Goal: Task Accomplishment & Management: Complete application form

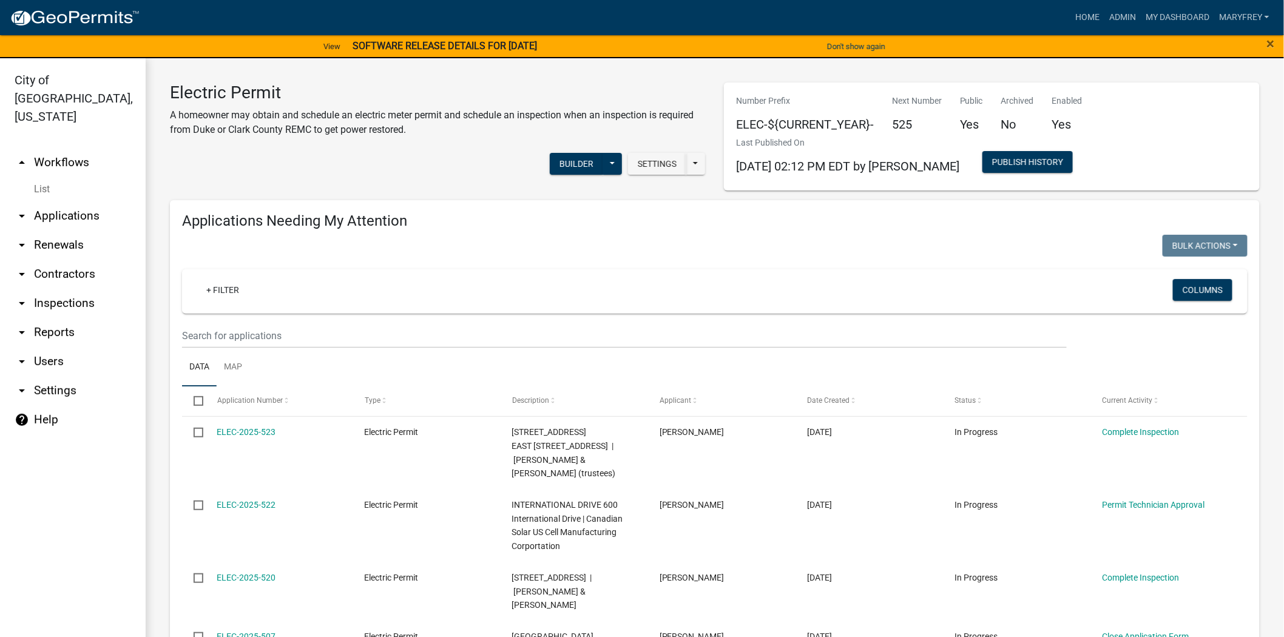
scroll to position [1148, 0]
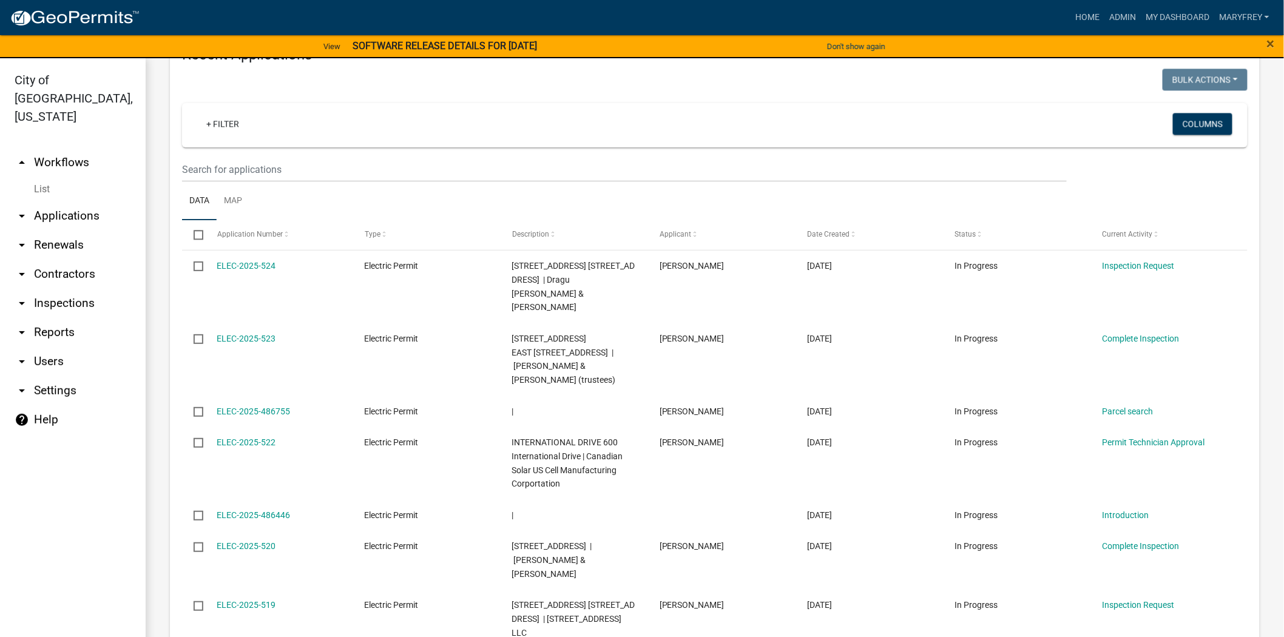
click at [65, 148] on link "arrow_drop_up Workflows" at bounding box center [73, 162] width 146 height 29
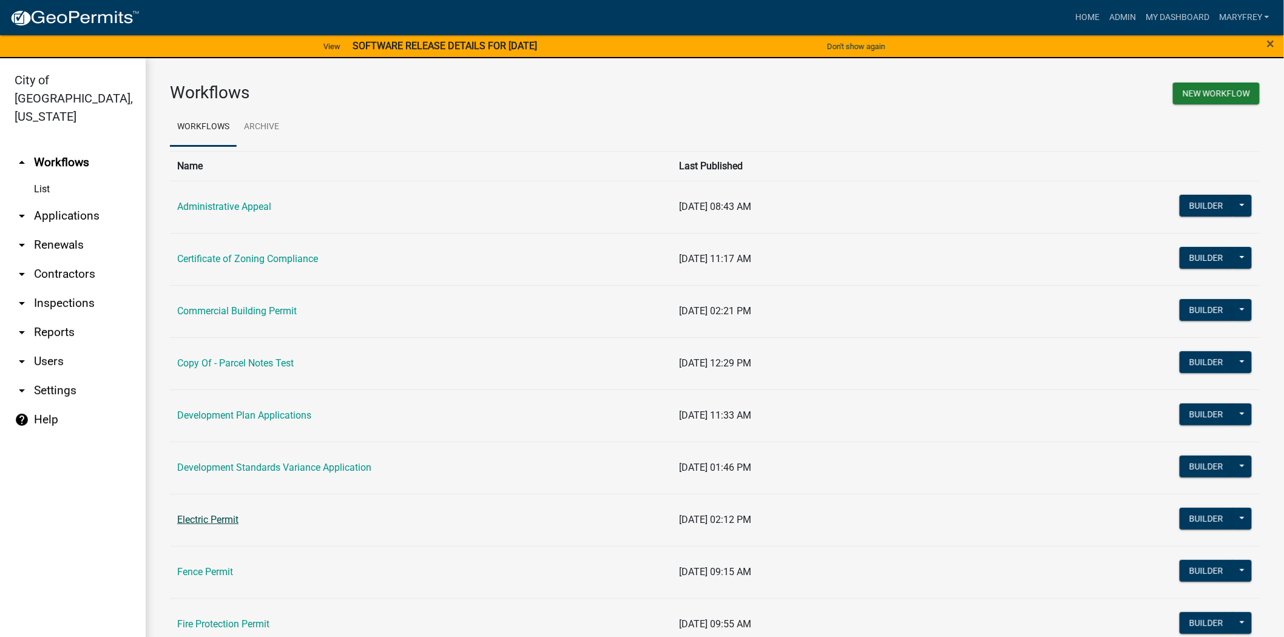
click at [231, 523] on link "Electric Permit" at bounding box center [207, 520] width 61 height 12
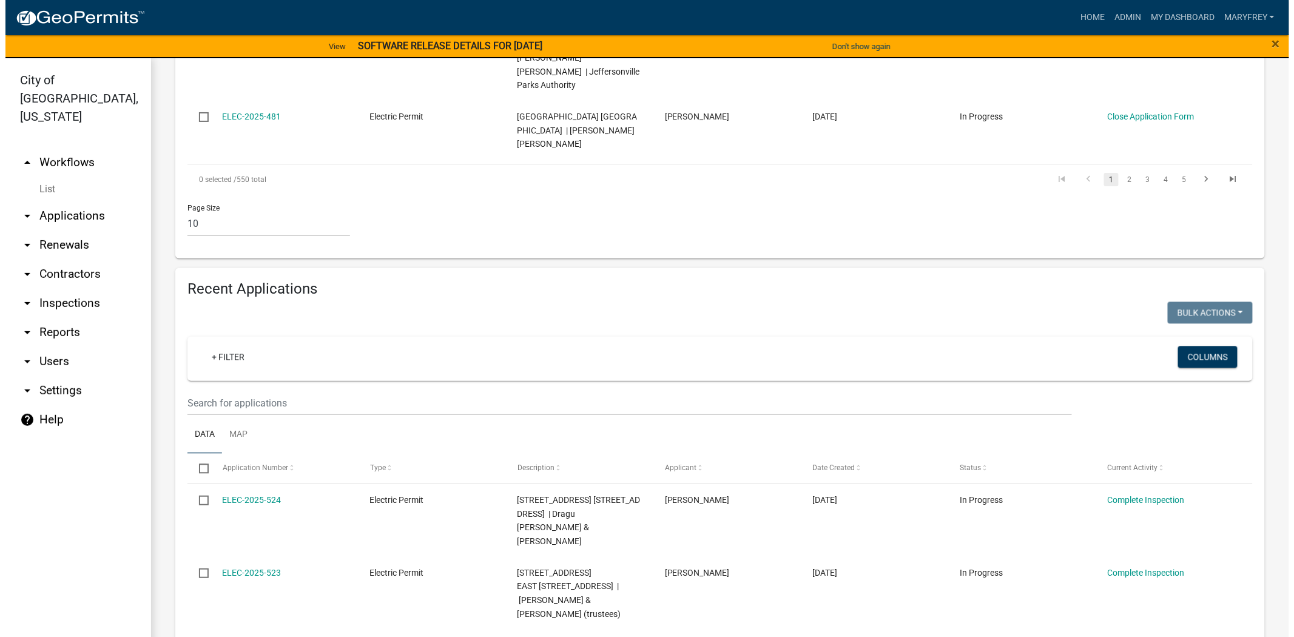
scroll to position [932, 0]
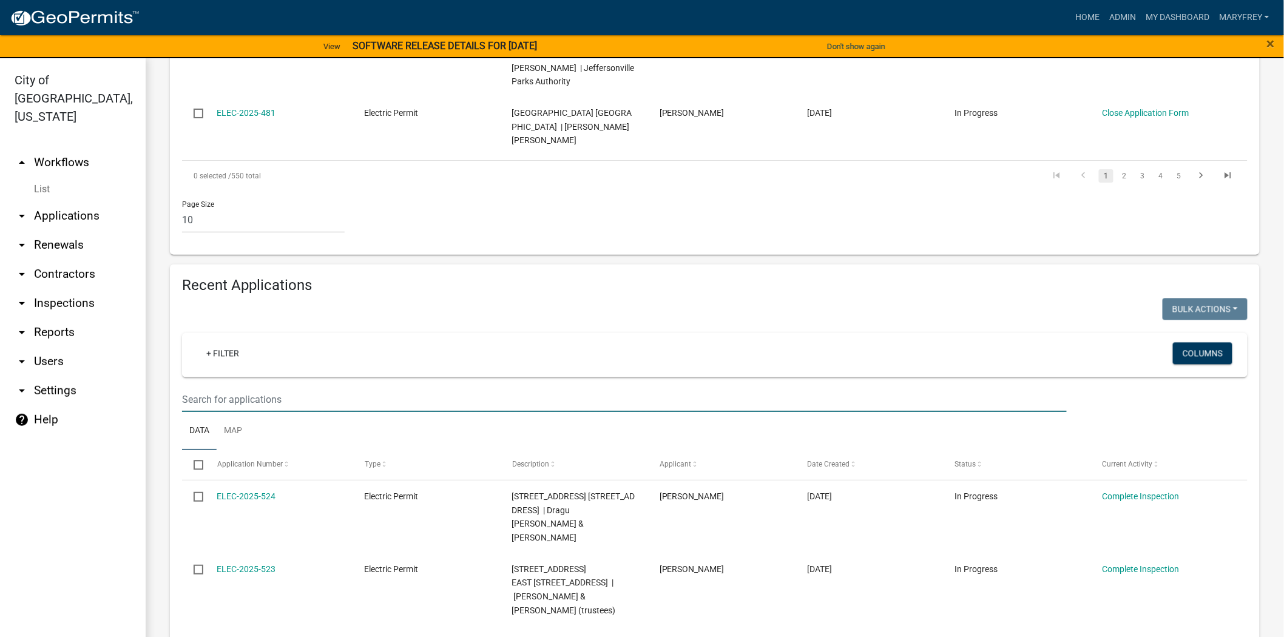
click at [203, 387] on input "text" at bounding box center [624, 399] width 884 height 25
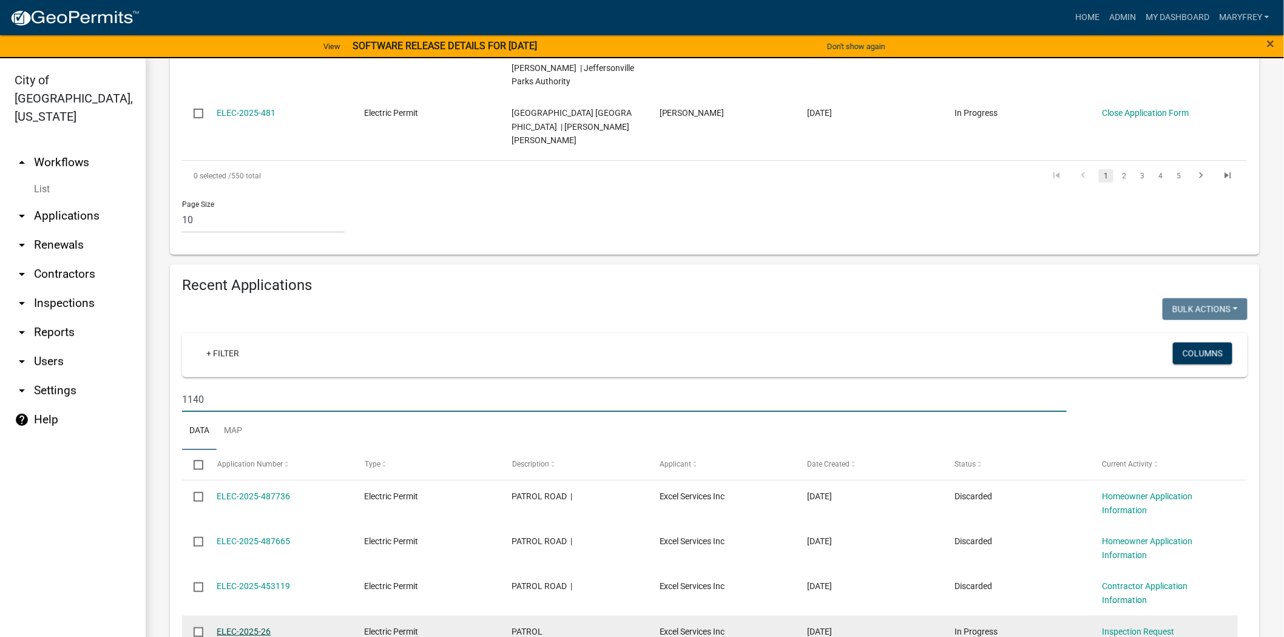
type input "1140"
click at [253, 627] on link "ELEC-2025-26" at bounding box center [244, 632] width 54 height 10
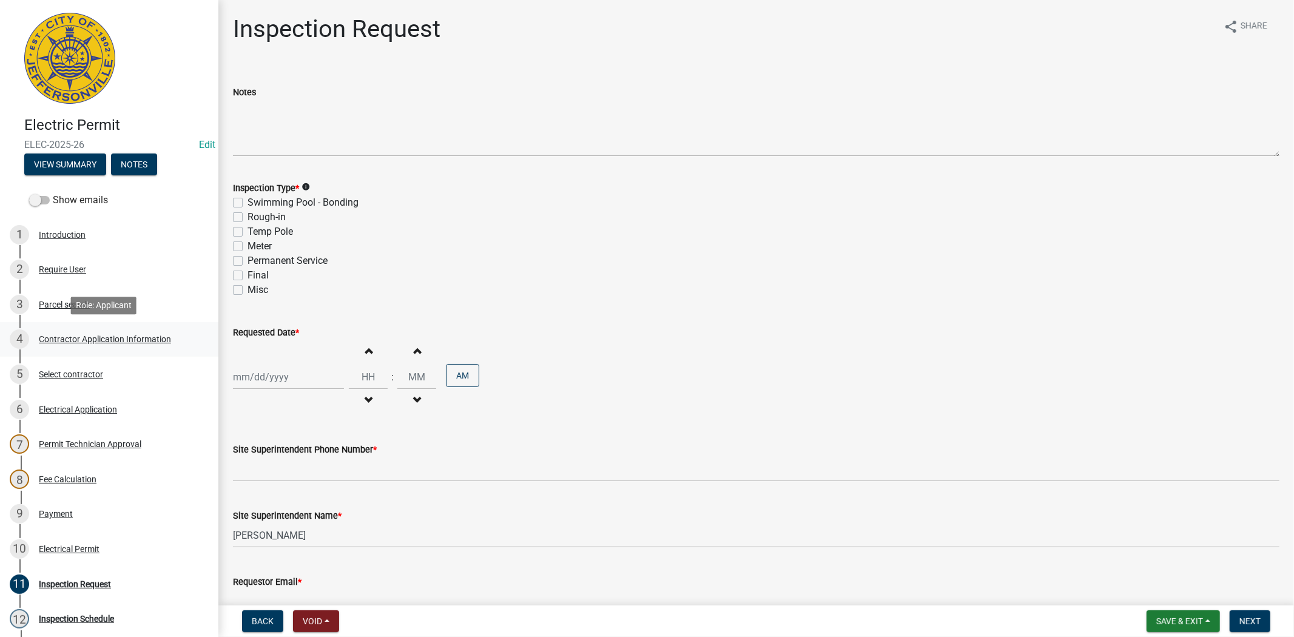
click at [90, 342] on div "Contractor Application Information" at bounding box center [105, 339] width 132 height 8
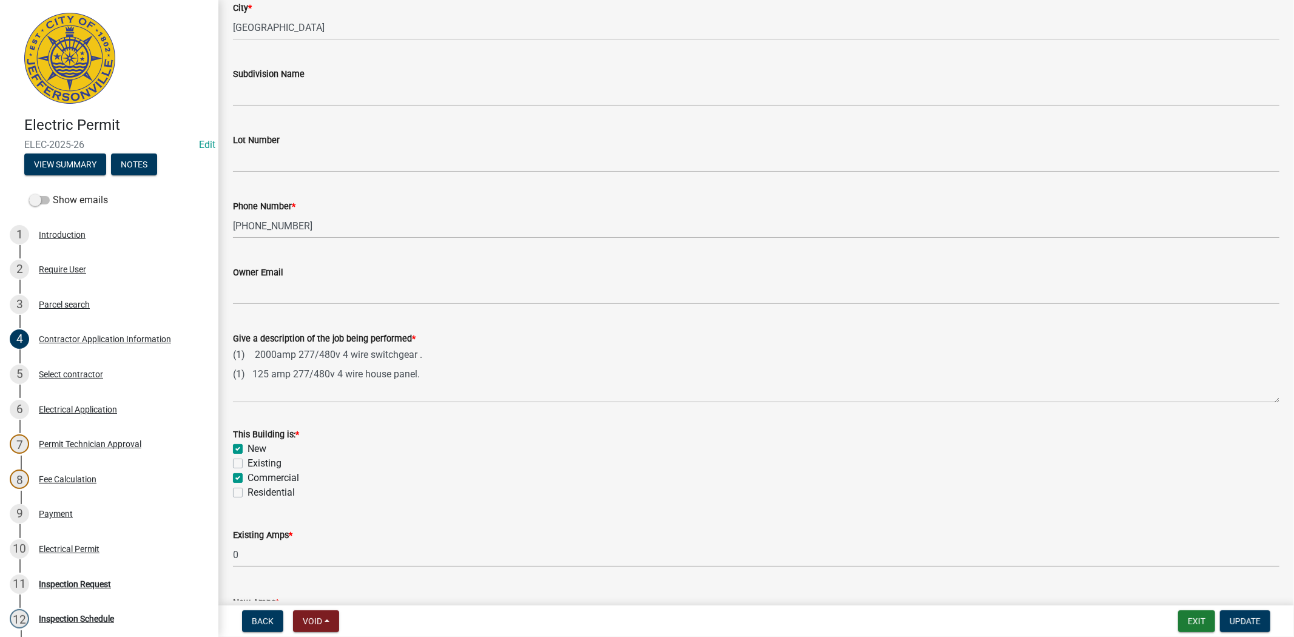
scroll to position [405, 0]
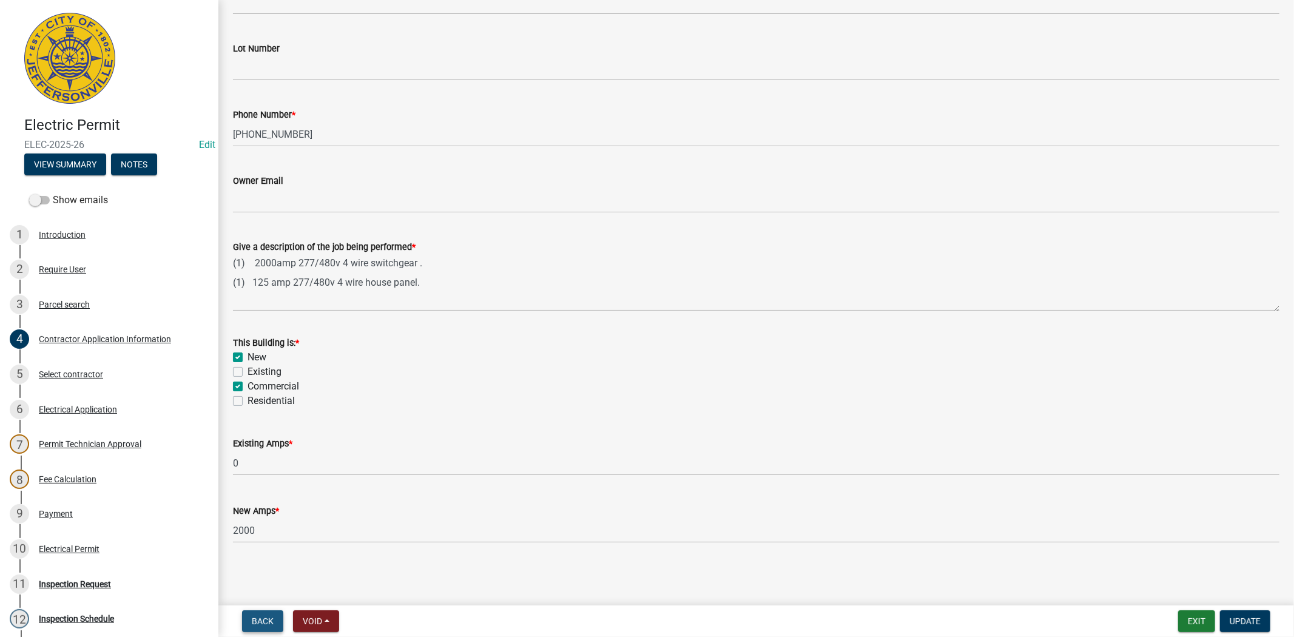
click at [258, 620] on span "Back" at bounding box center [263, 621] width 22 height 10
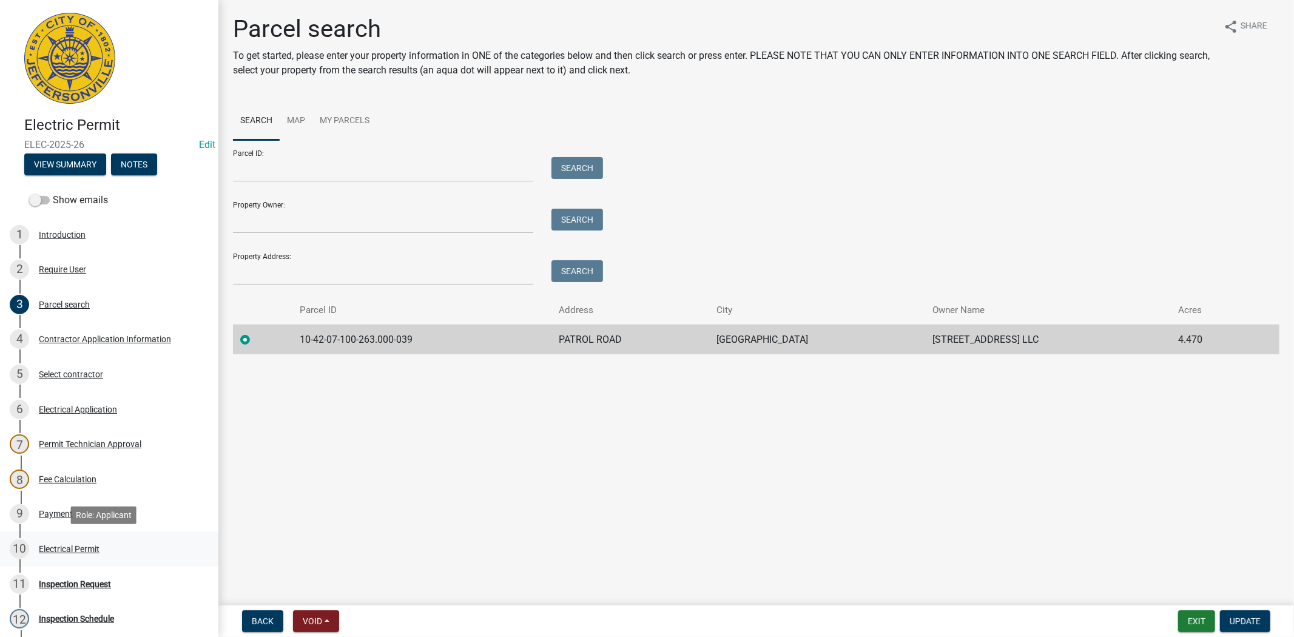
click at [76, 548] on div "Electrical Permit" at bounding box center [69, 549] width 61 height 8
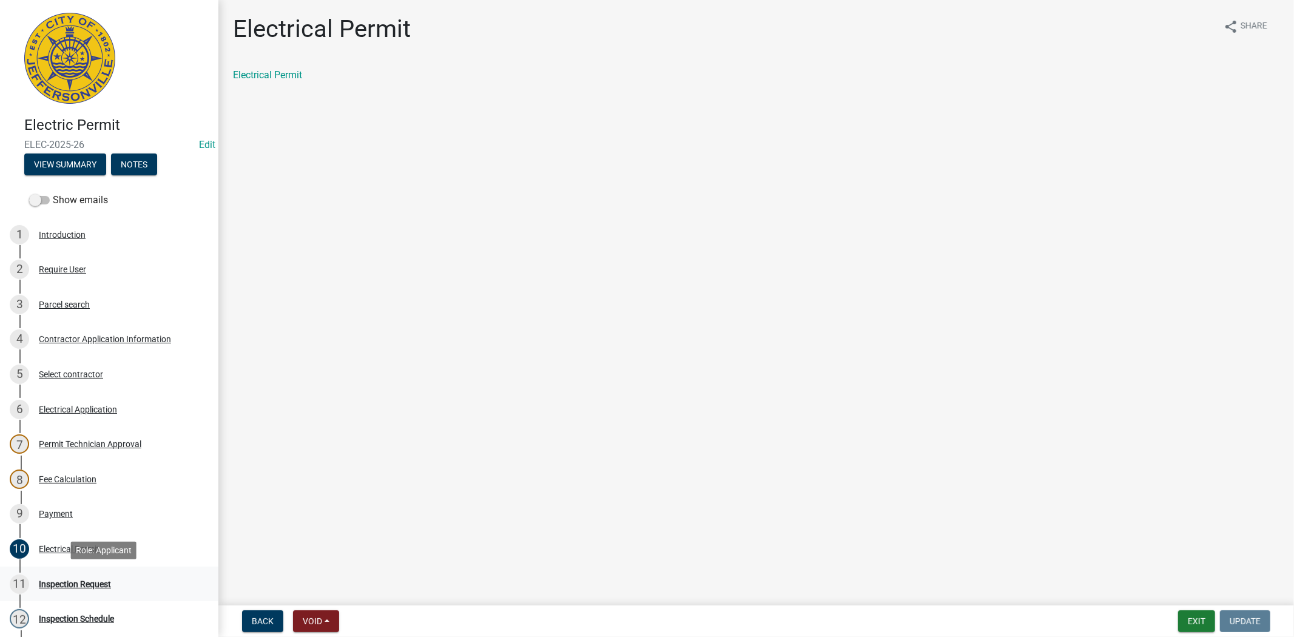
click at [99, 583] on div "Inspection Request" at bounding box center [75, 584] width 72 height 8
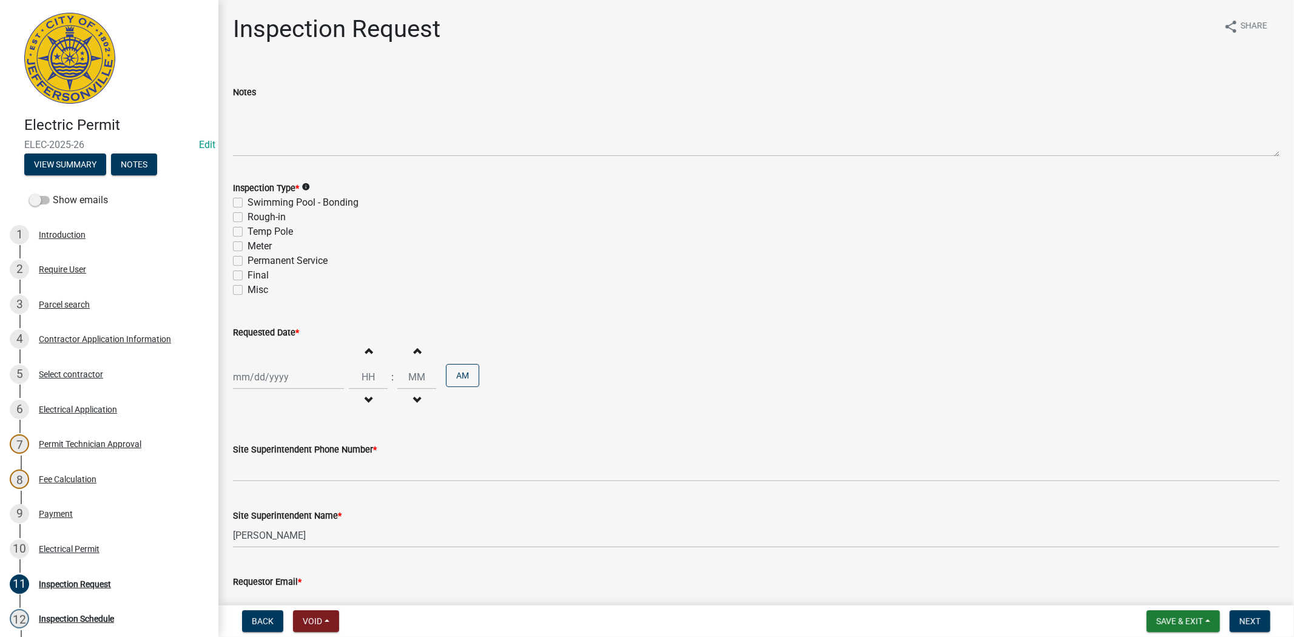
click at [237, 210] on div "Rough-in" at bounding box center [756, 217] width 1046 height 15
click at [247, 216] on label "Rough-in" at bounding box center [266, 217] width 38 height 15
click at [247, 216] on input "Rough-in" at bounding box center [251, 214] width 8 height 8
checkbox input "true"
checkbox input "false"
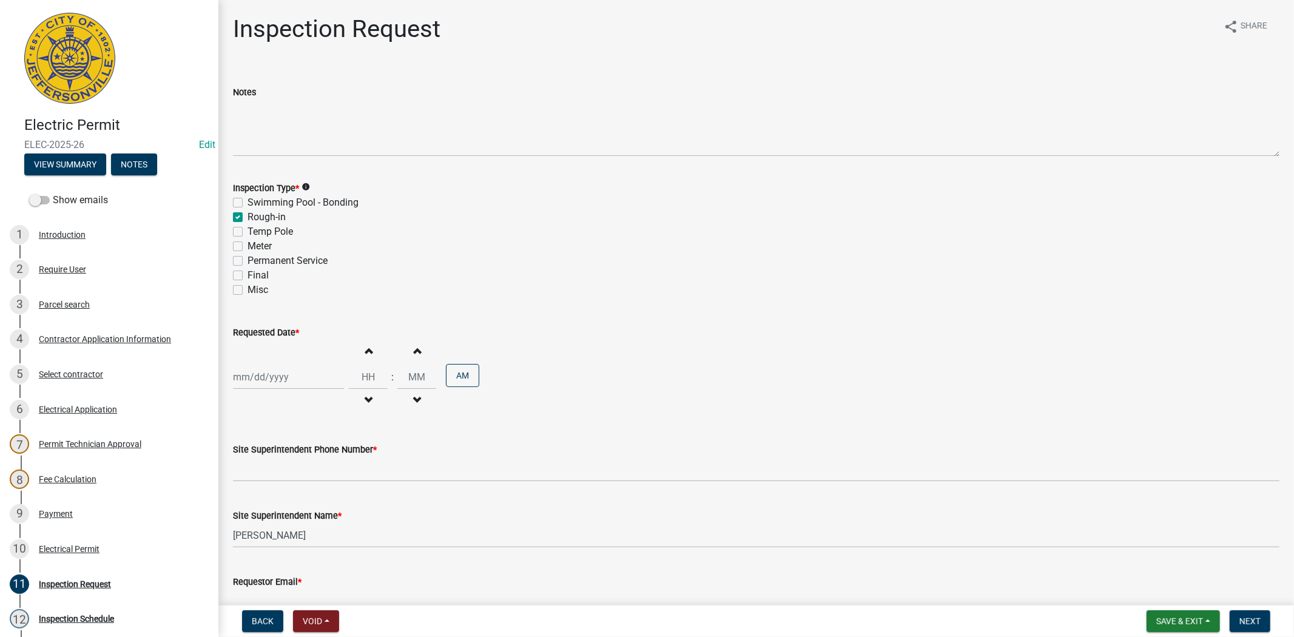
checkbox input "true"
checkbox input "false"
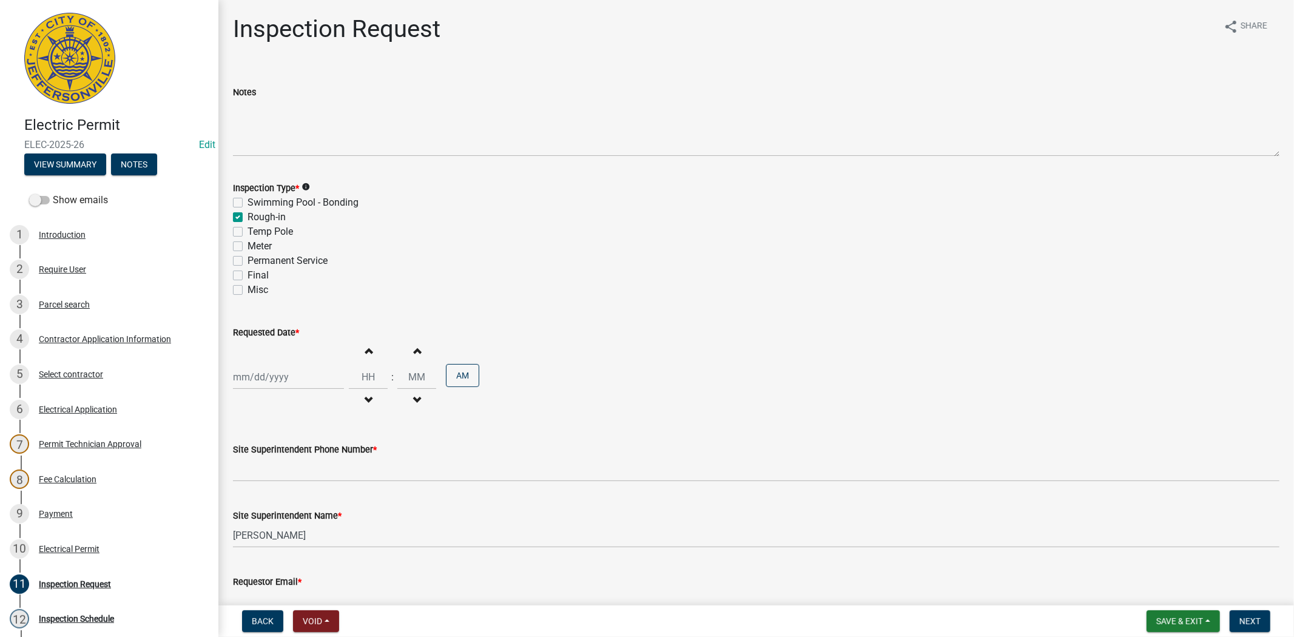
checkbox input "false"
click at [307, 362] on div "Increment hours Decrement hours : Increment minutes Decrement minutes AM" at bounding box center [756, 377] width 1046 height 75
click at [301, 377] on div at bounding box center [288, 377] width 111 height 25
select select "10"
select select "2025"
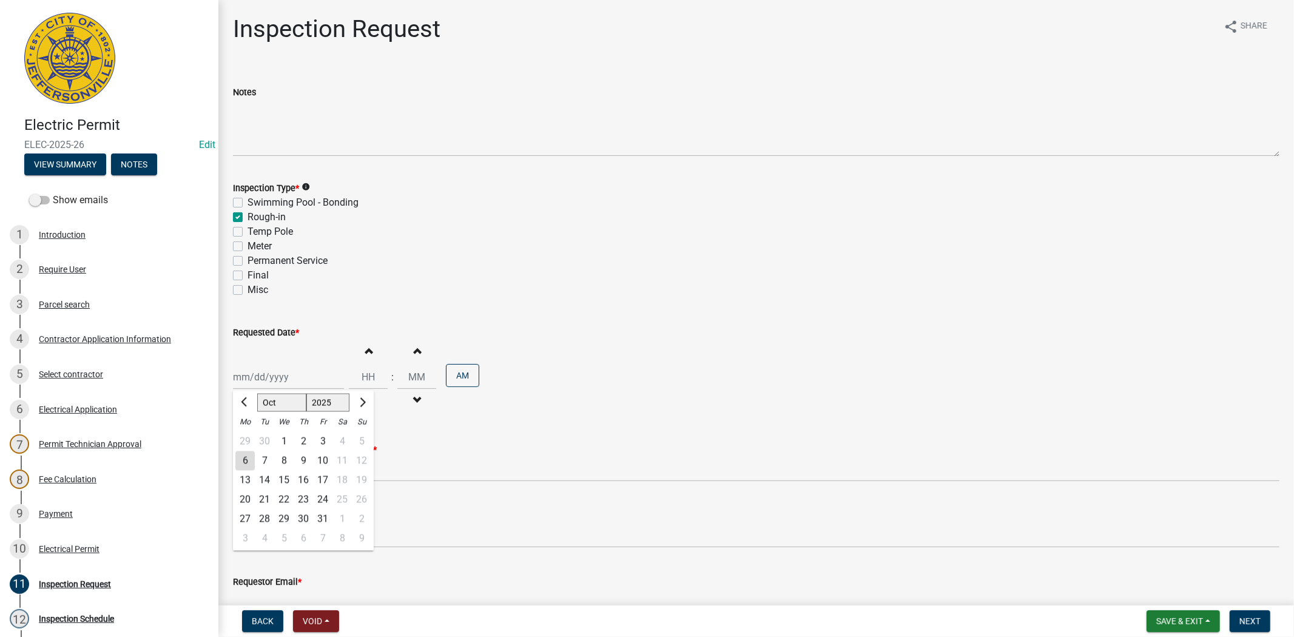
click at [263, 459] on div "7" at bounding box center [264, 460] width 19 height 19
type input "[DATE]"
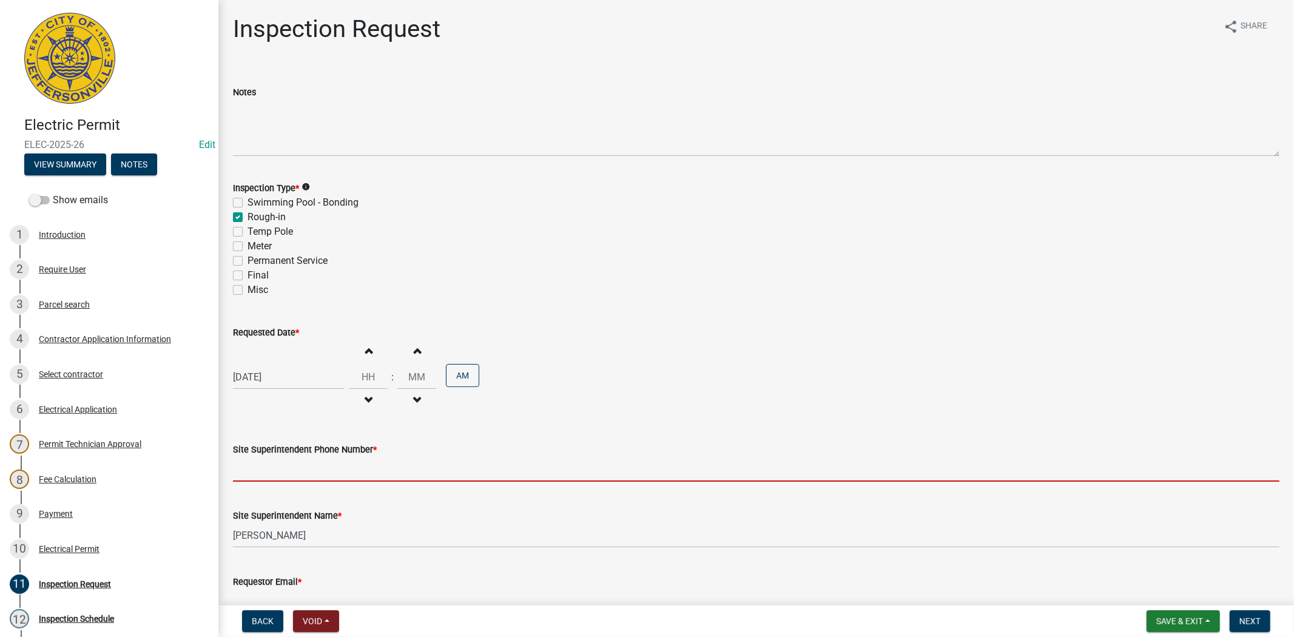
click at [255, 471] on input "Site Superintendent Phone Number *" at bounding box center [756, 469] width 1046 height 25
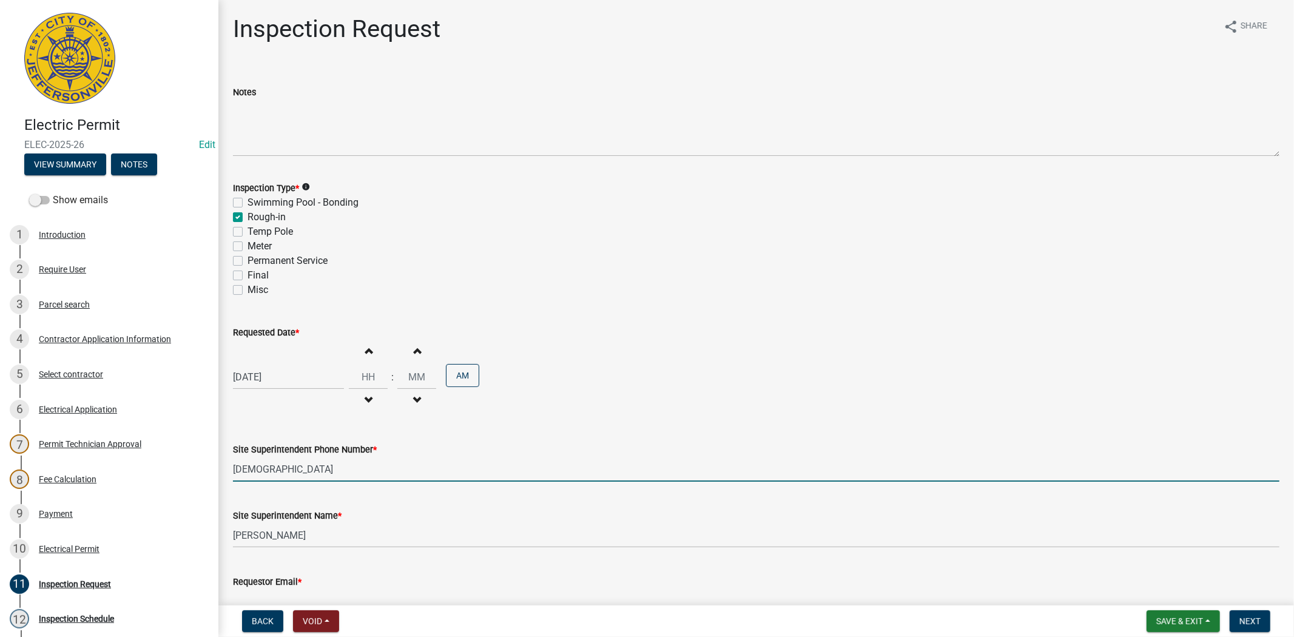
scroll to position [70, 0]
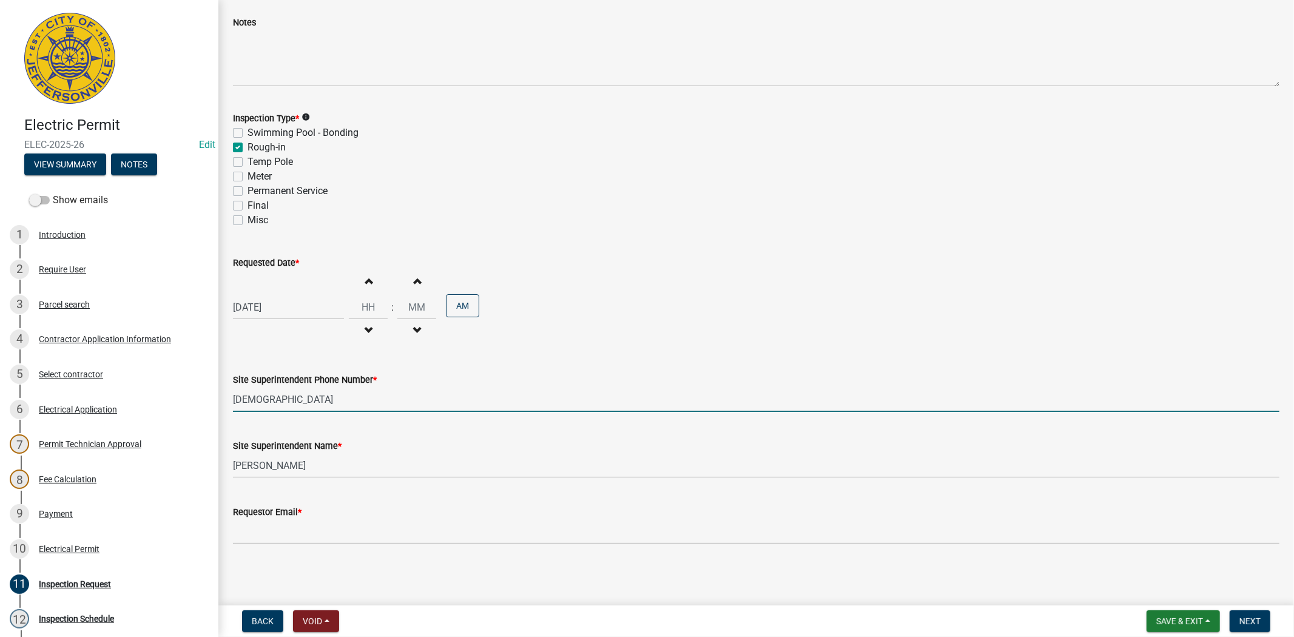
type input "[DEMOGRAPHIC_DATA]"
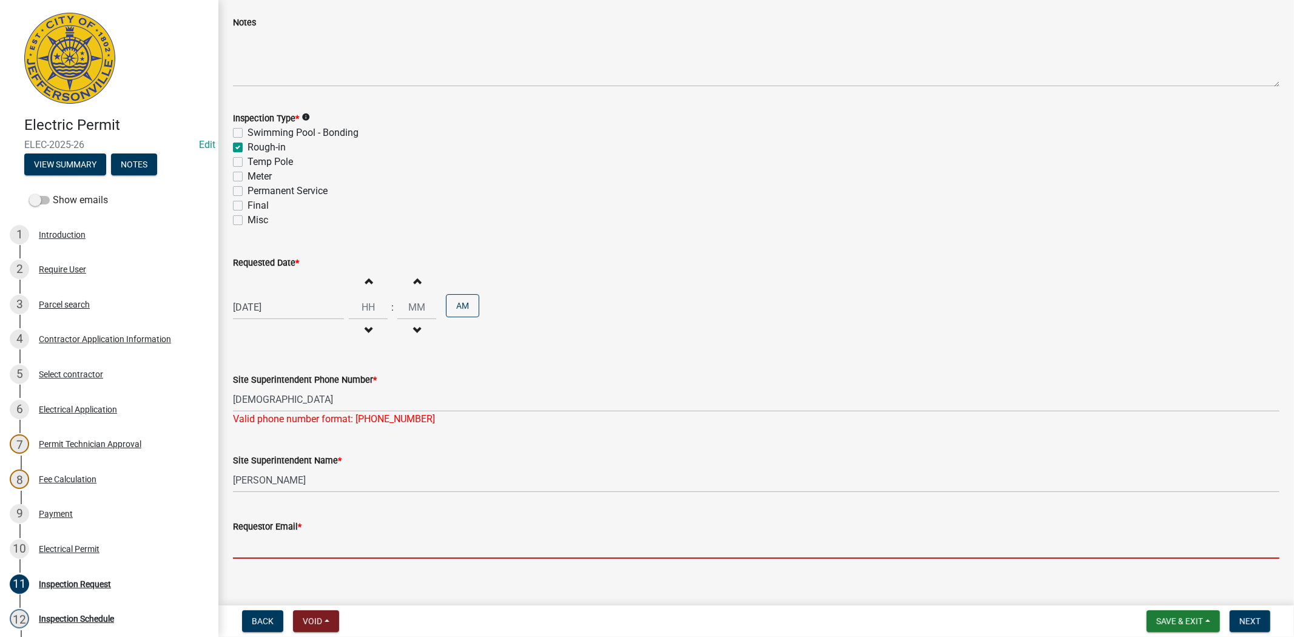
click at [270, 532] on form "Requestor Email *" at bounding box center [756, 538] width 1046 height 39
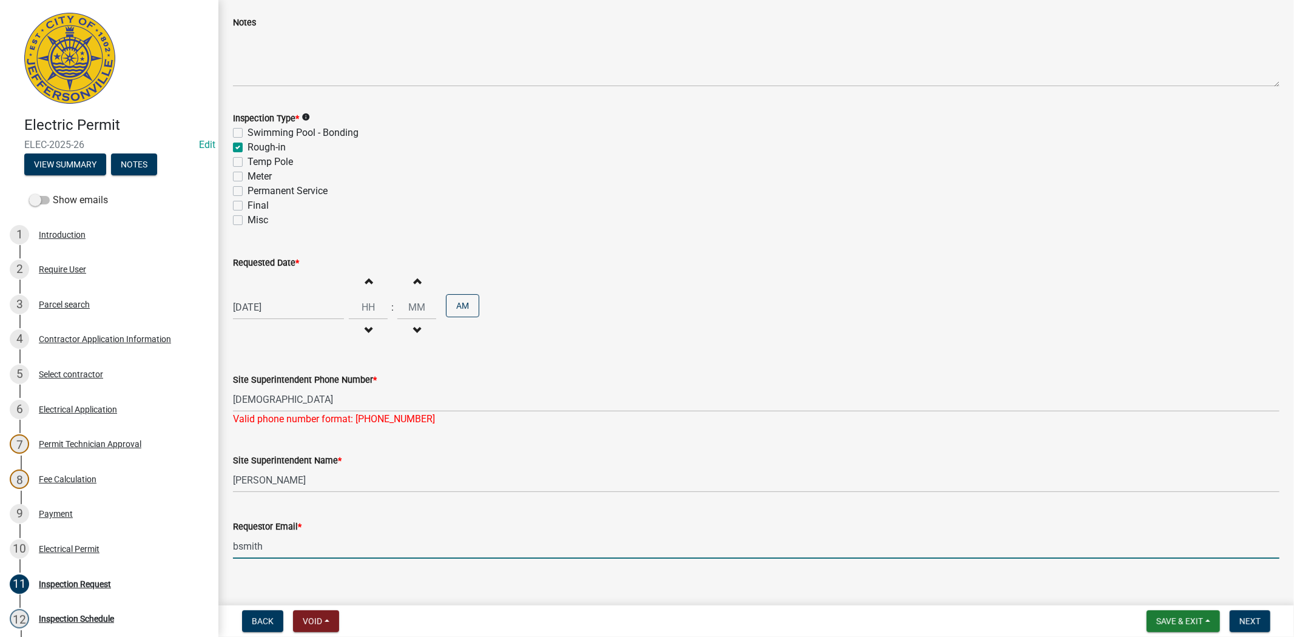
type input "[EMAIL_ADDRESS][DOMAIN_NAME]"
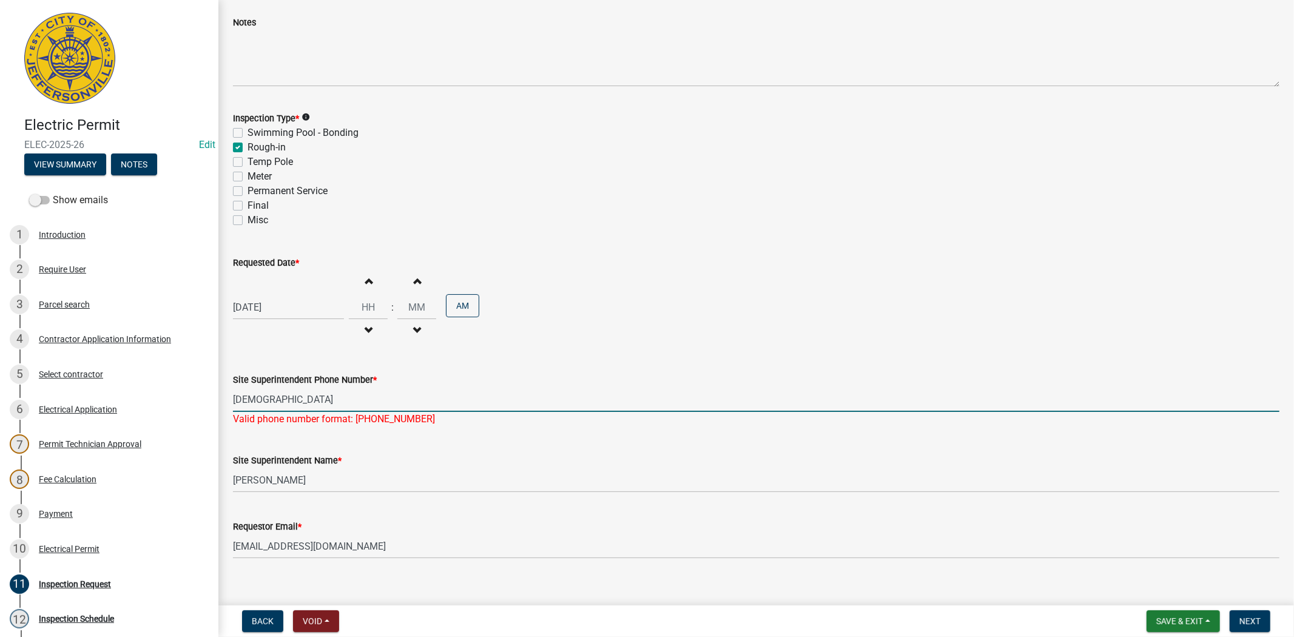
drag, startPoint x: 283, startPoint y: 402, endPoint x: 208, endPoint y: 402, distance: 75.2
click at [208, 402] on div "Electric Permit ELEC-2025-26 Edit View Summary Notes Show emails 1 Introduction…" at bounding box center [647, 318] width 1294 height 637
type input "[PHONE_NUMBER]"
click at [1253, 621] on span "Next" at bounding box center [1249, 621] width 21 height 10
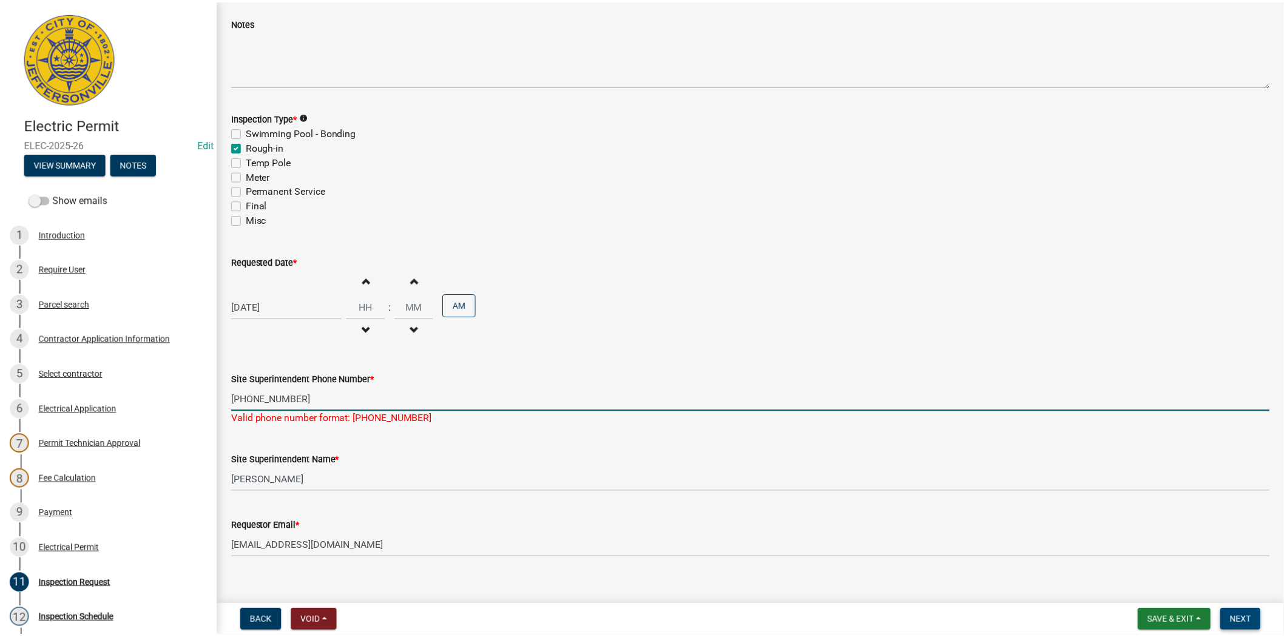
scroll to position [0, 0]
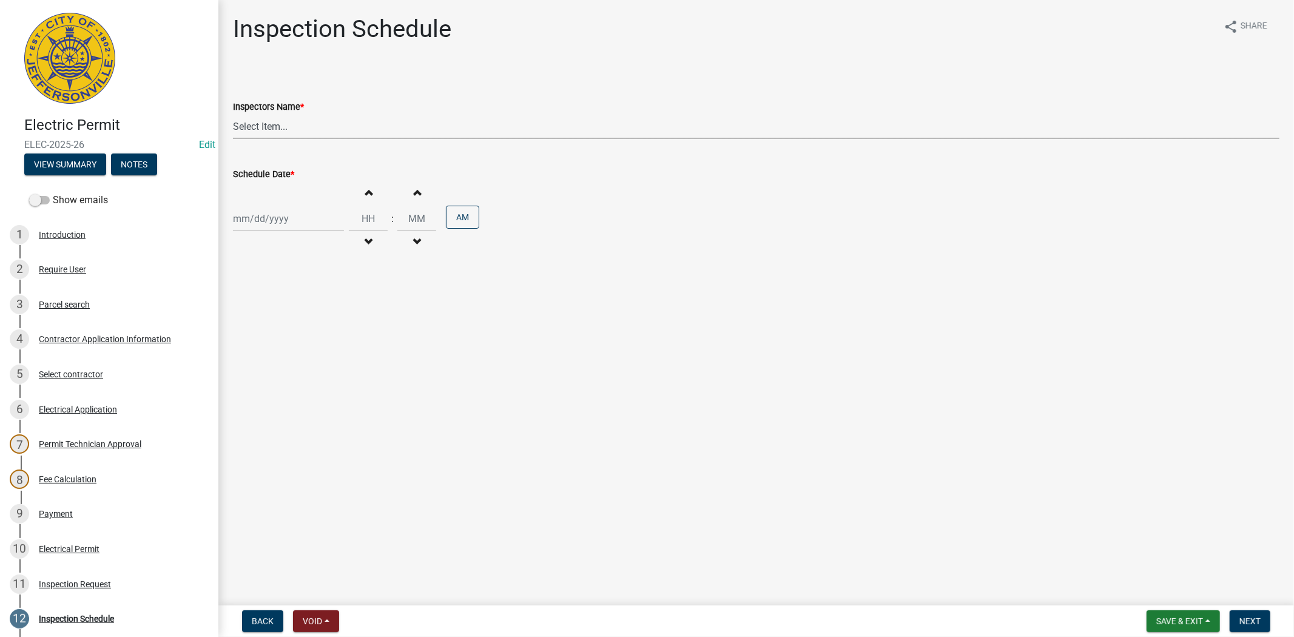
click at [301, 129] on select "Select Item... [PERSON_NAME] ([PERSON_NAME]) [PERSON_NAME] ([PERSON_NAME]) mkru…" at bounding box center [756, 126] width 1046 height 25
select select "36a8b8f0-2ef8-43e9-ae06-718f51af8d36"
click at [233, 114] on select "Select Item... [PERSON_NAME] ([PERSON_NAME]) [PERSON_NAME] ([PERSON_NAME]) mkru…" at bounding box center [756, 126] width 1046 height 25
select select "10"
select select "2025"
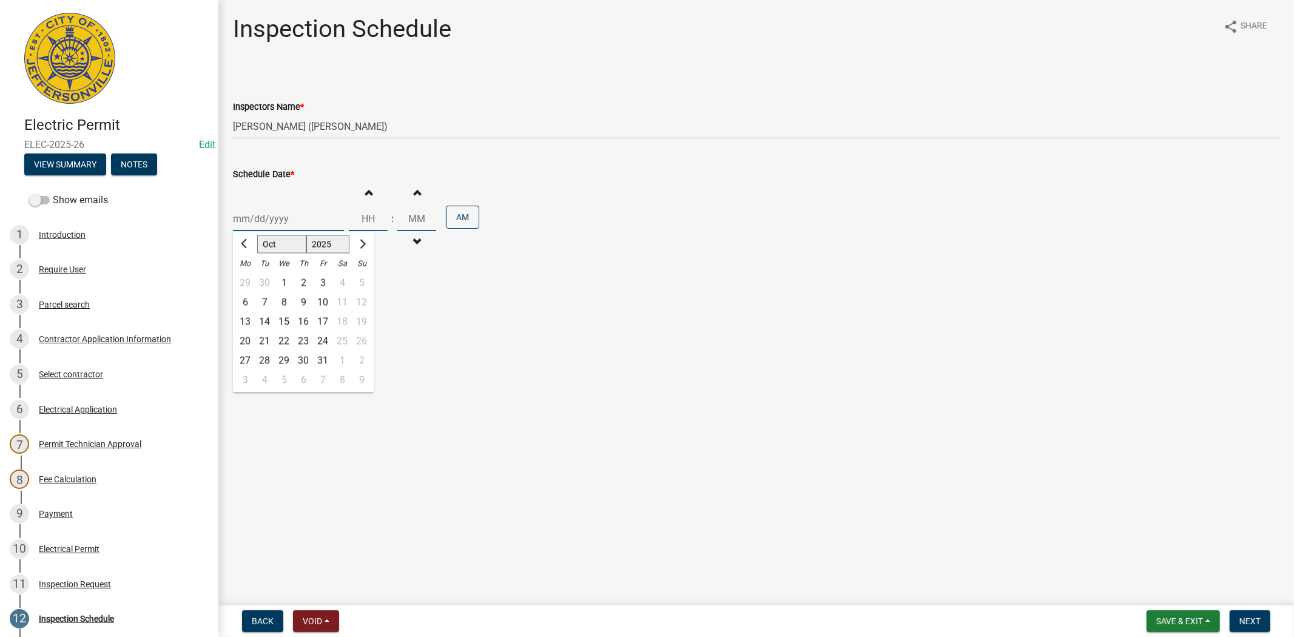
click at [288, 219] on div "[PERSON_NAME] Feb Mar Apr [PERSON_NAME][DATE] Oct Nov [DATE] 1526 1527 1528 152…" at bounding box center [288, 218] width 111 height 25
click at [263, 302] on div "7" at bounding box center [264, 302] width 19 height 19
type input "[DATE]"
click at [1247, 627] on button "Next" at bounding box center [1250, 621] width 41 height 22
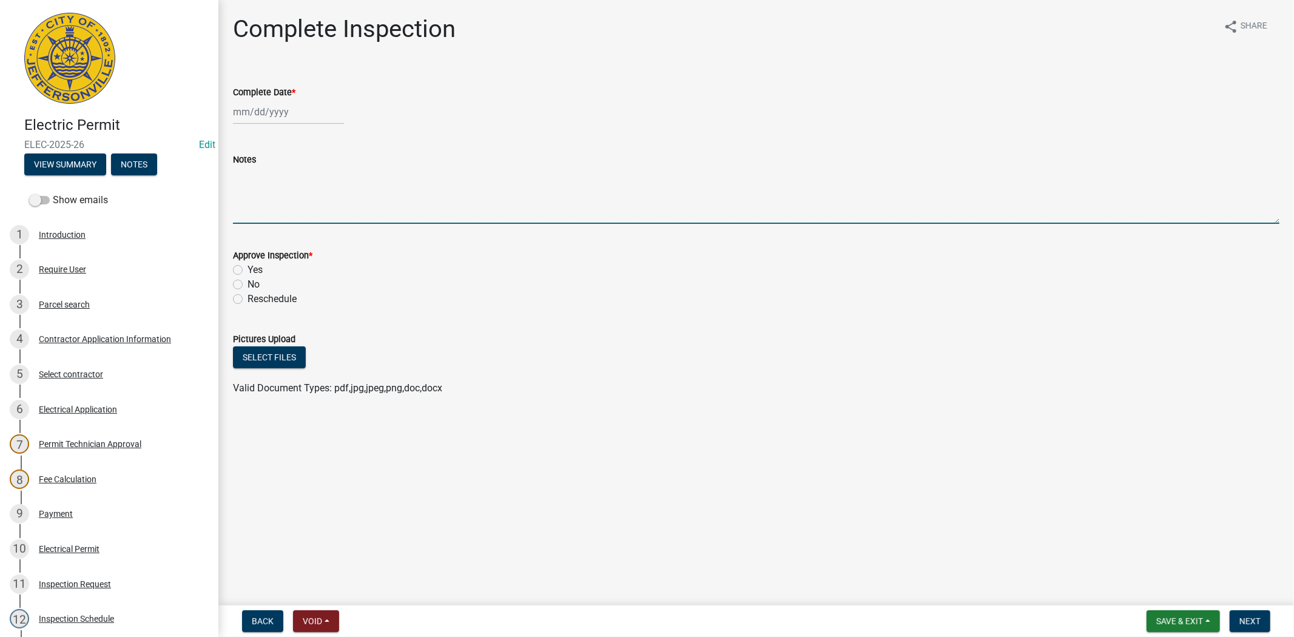
click at [264, 198] on textarea "Notes" at bounding box center [756, 195] width 1046 height 57
type textarea "[DEMOGRAPHIC_DATA] [PHONE_NUMBER]"
click at [1247, 619] on span "Next" at bounding box center [1249, 621] width 21 height 10
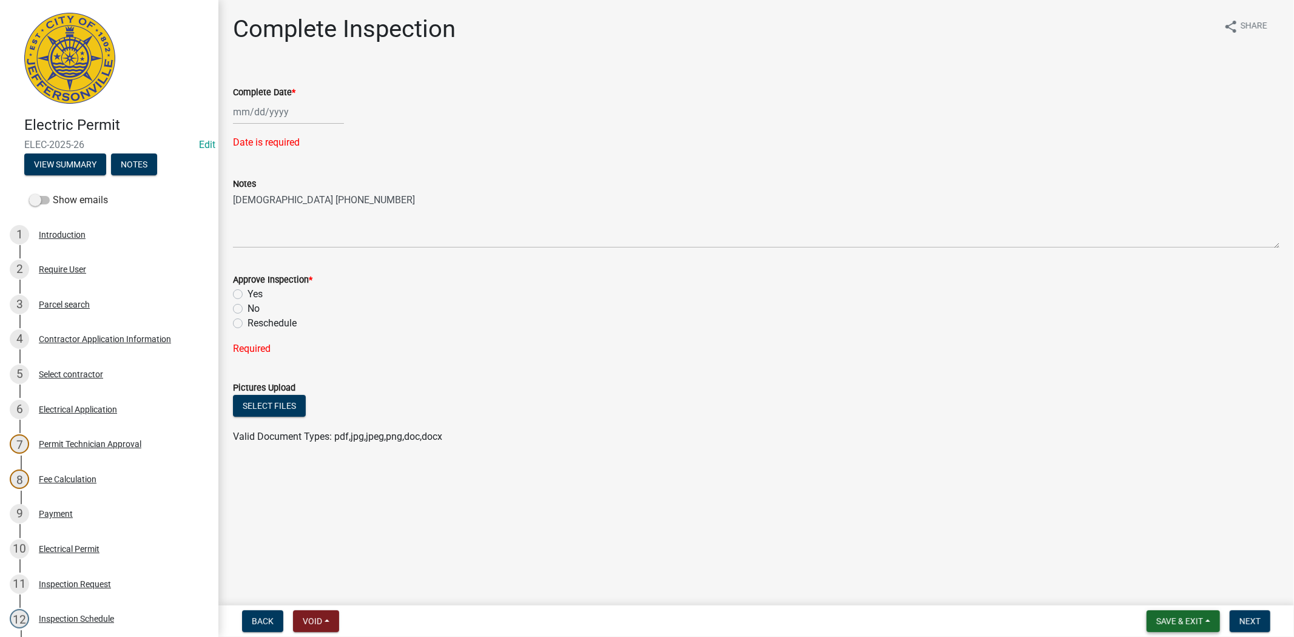
click at [1197, 617] on span "Save & Exit" at bounding box center [1179, 621] width 47 height 10
click at [1177, 587] on button "Save & Exit" at bounding box center [1171, 589] width 97 height 29
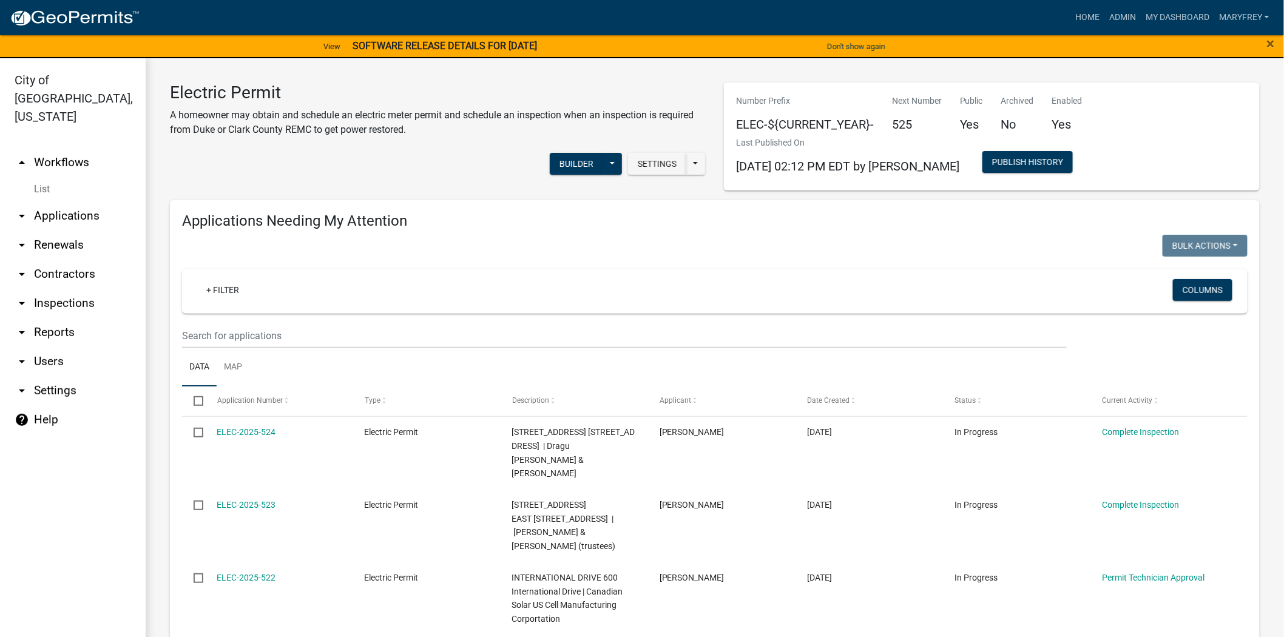
click at [79, 289] on link "arrow_drop_down Inspections" at bounding box center [73, 303] width 146 height 29
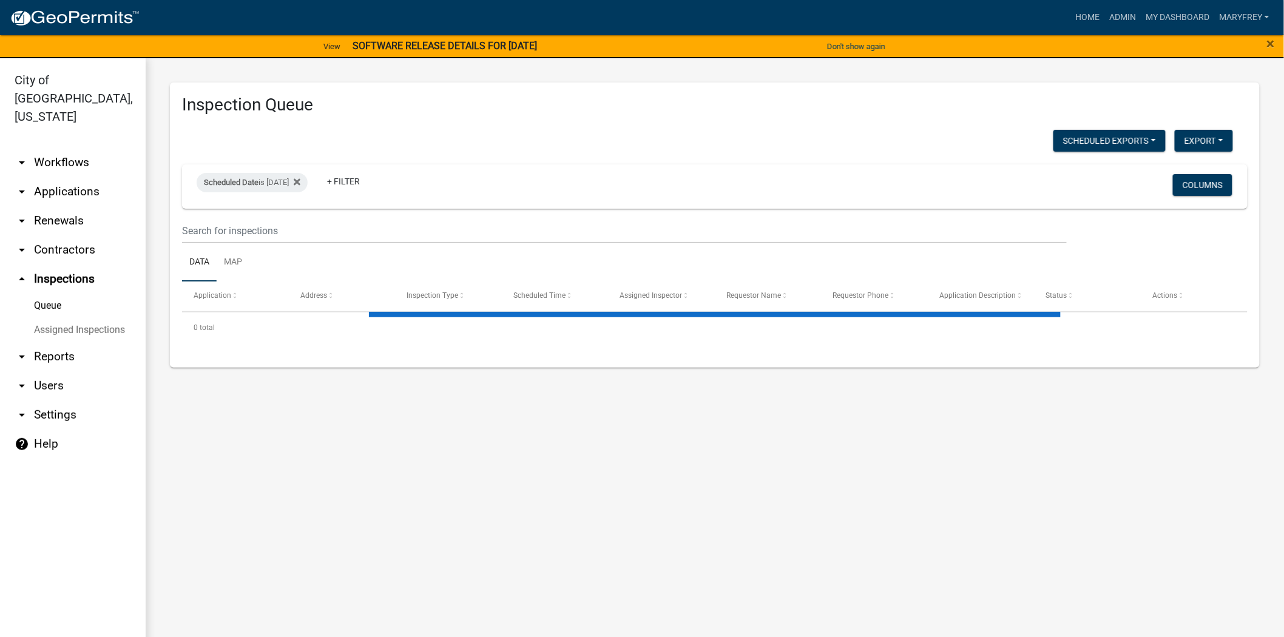
select select "3: 100"
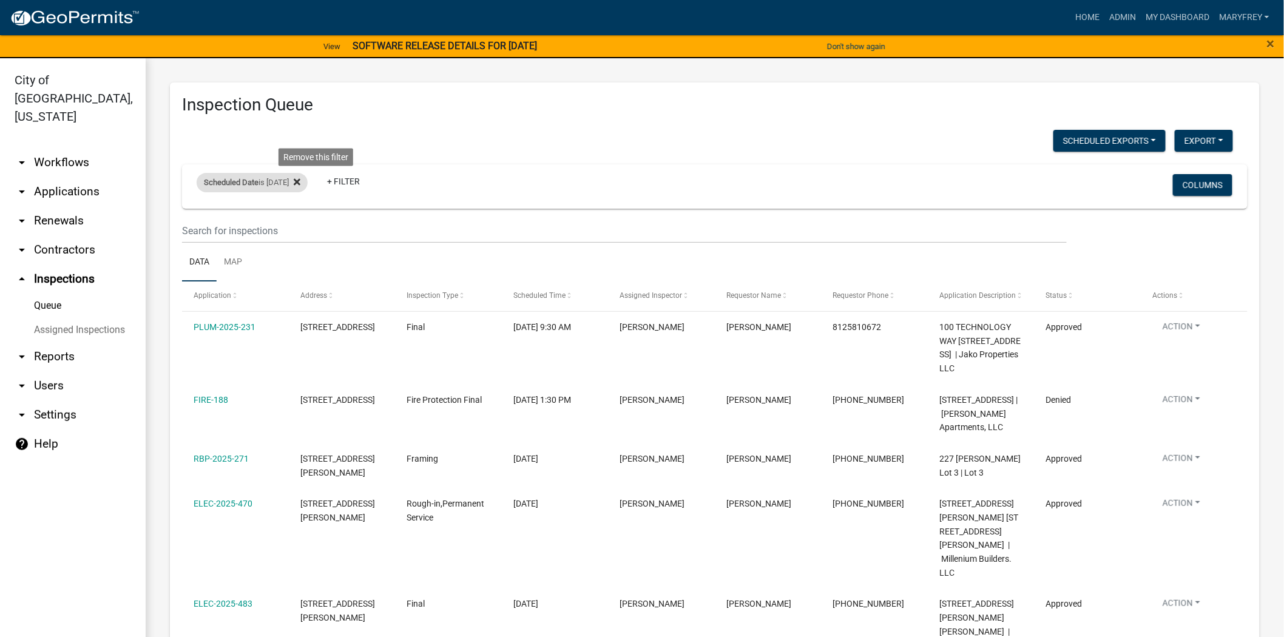
click at [300, 183] on icon at bounding box center [297, 182] width 7 height 10
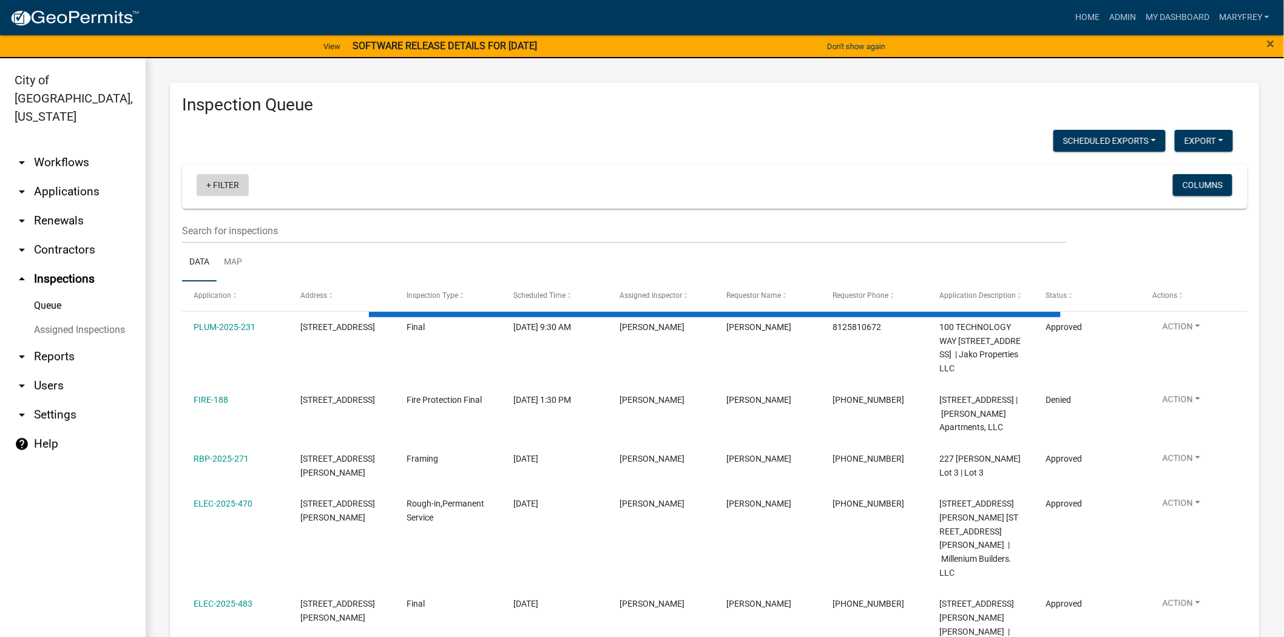
click at [209, 183] on link "+ Filter" at bounding box center [223, 185] width 52 height 22
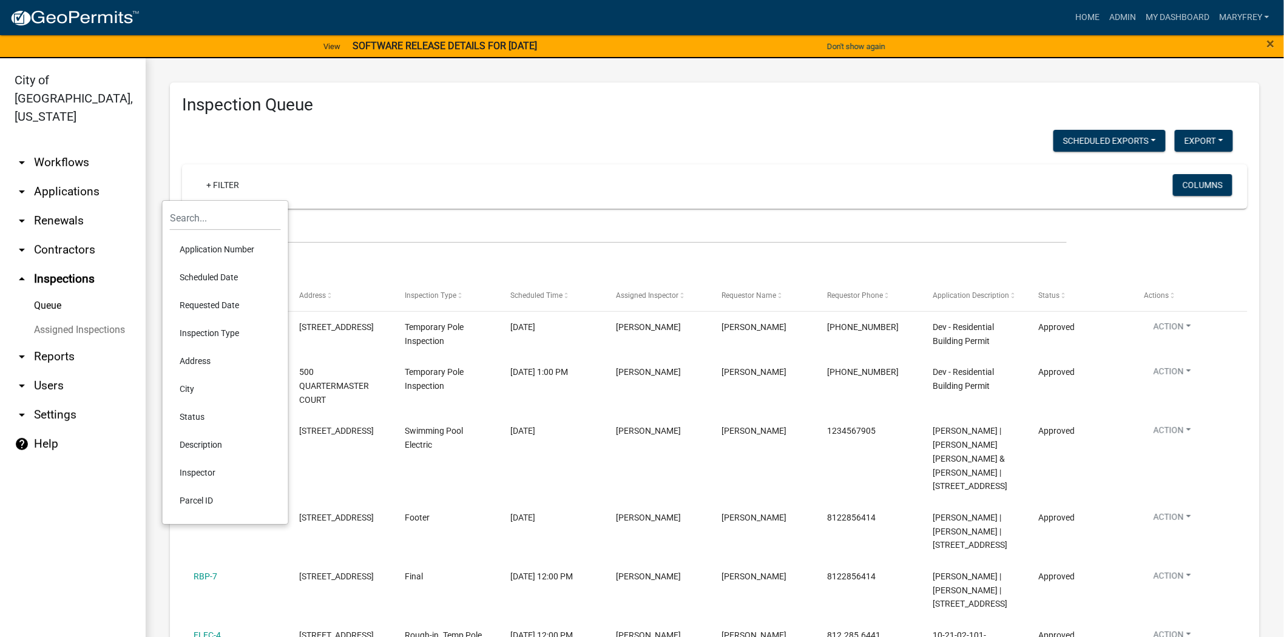
click at [228, 275] on li "Scheduled Date" at bounding box center [225, 277] width 111 height 28
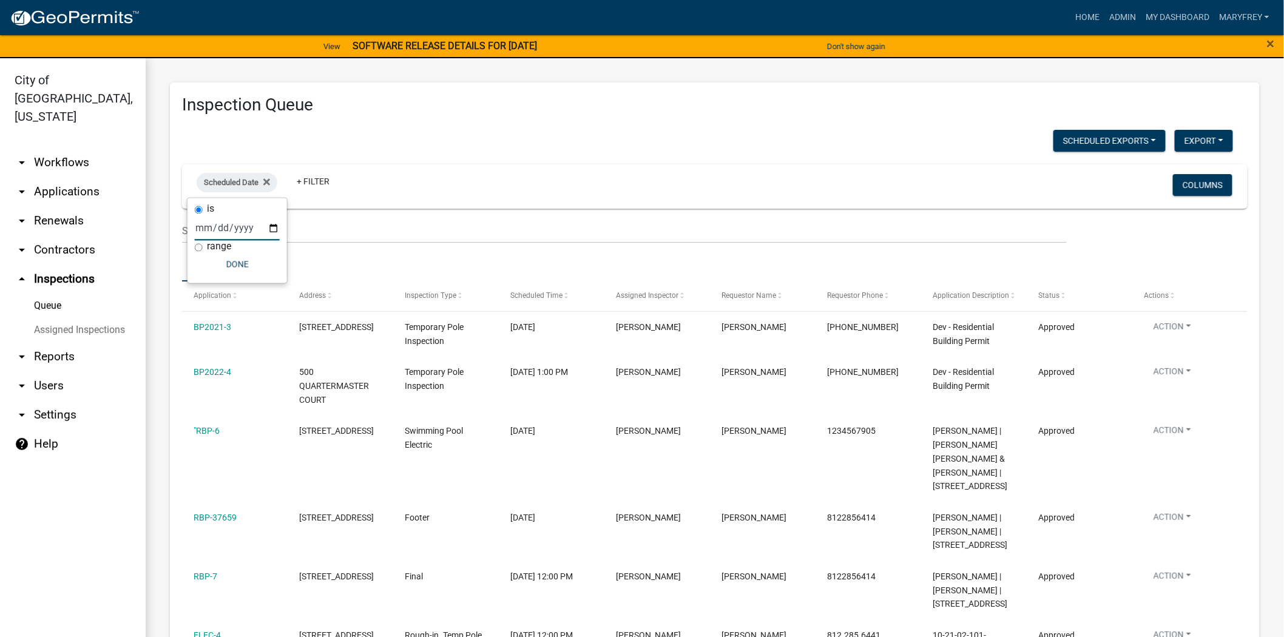
click at [273, 225] on input "date" at bounding box center [237, 228] width 85 height 25
type input "[DATE]"
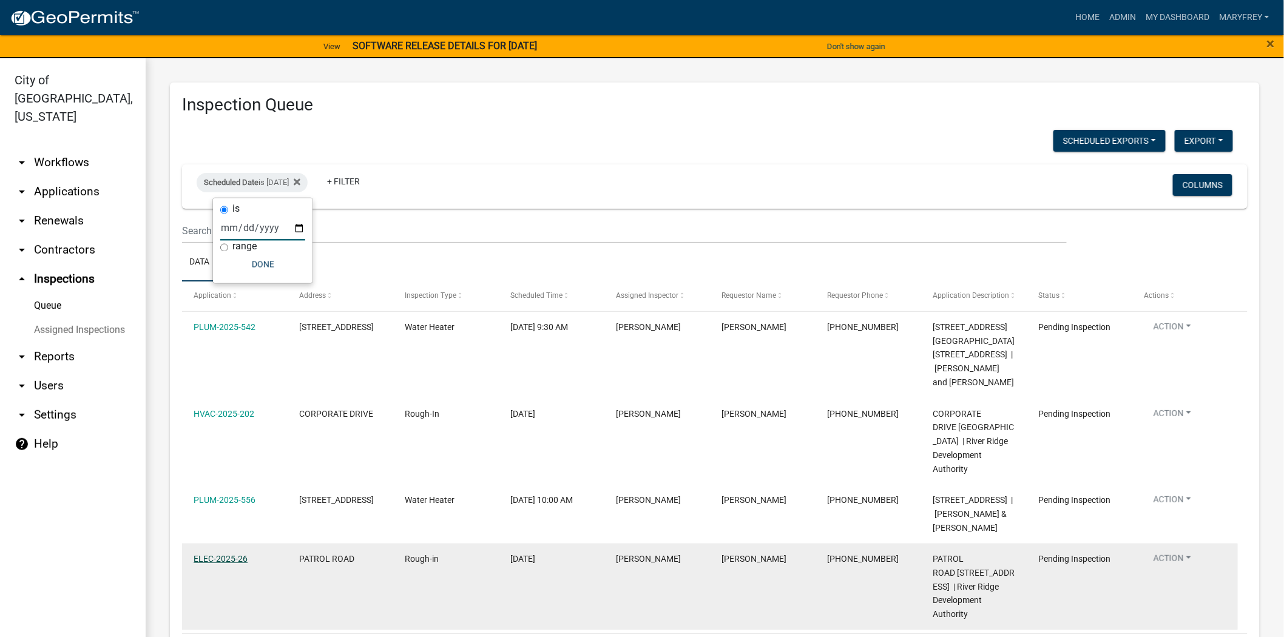
click at [234, 554] on link "ELEC-2025-26" at bounding box center [221, 559] width 54 height 10
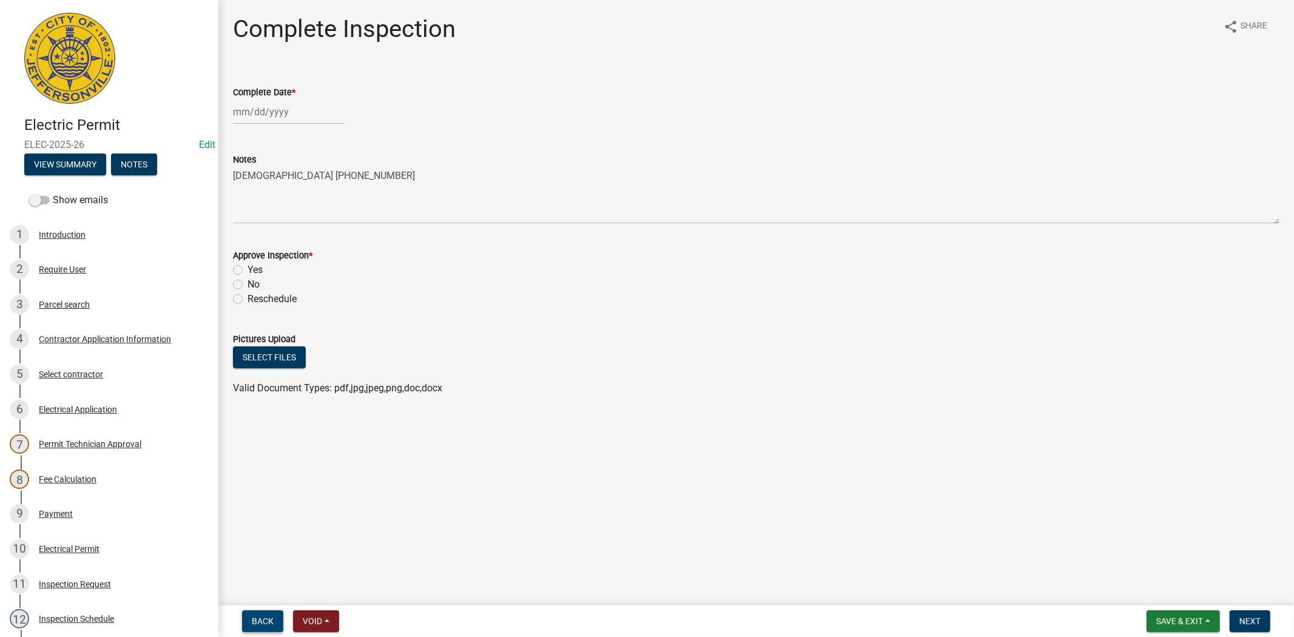
click at [257, 616] on span "Back" at bounding box center [263, 621] width 22 height 10
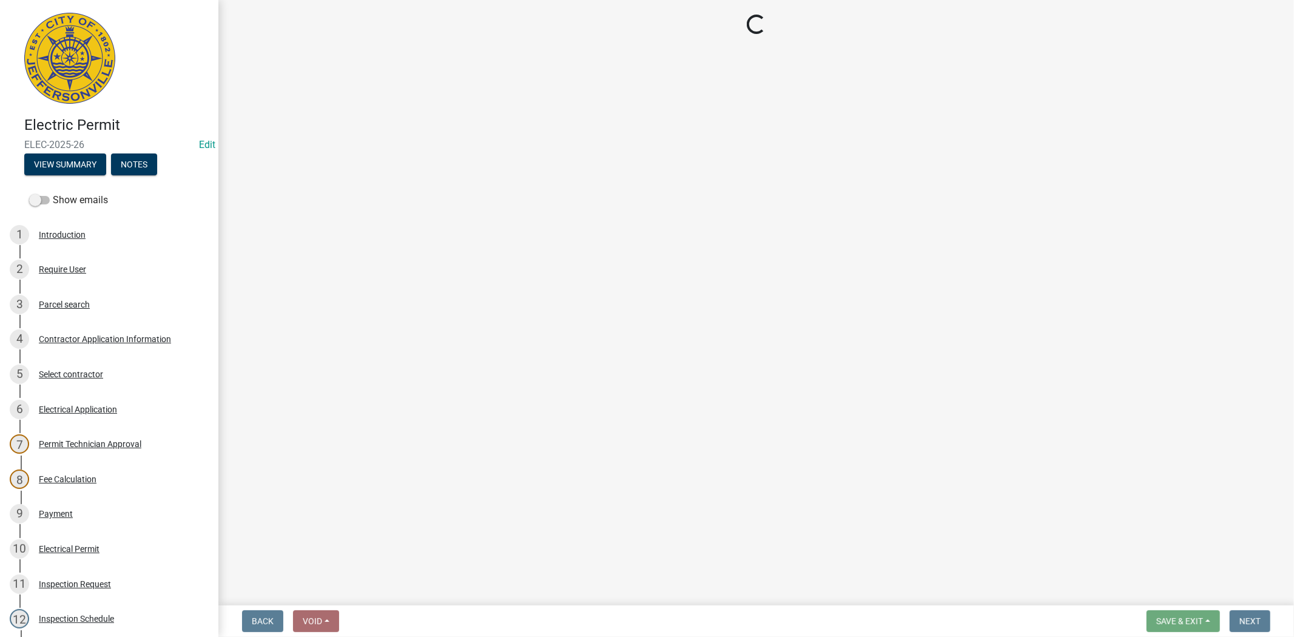
select select "36a8b8f0-2ef8-43e9-ae06-718f51af8d36"
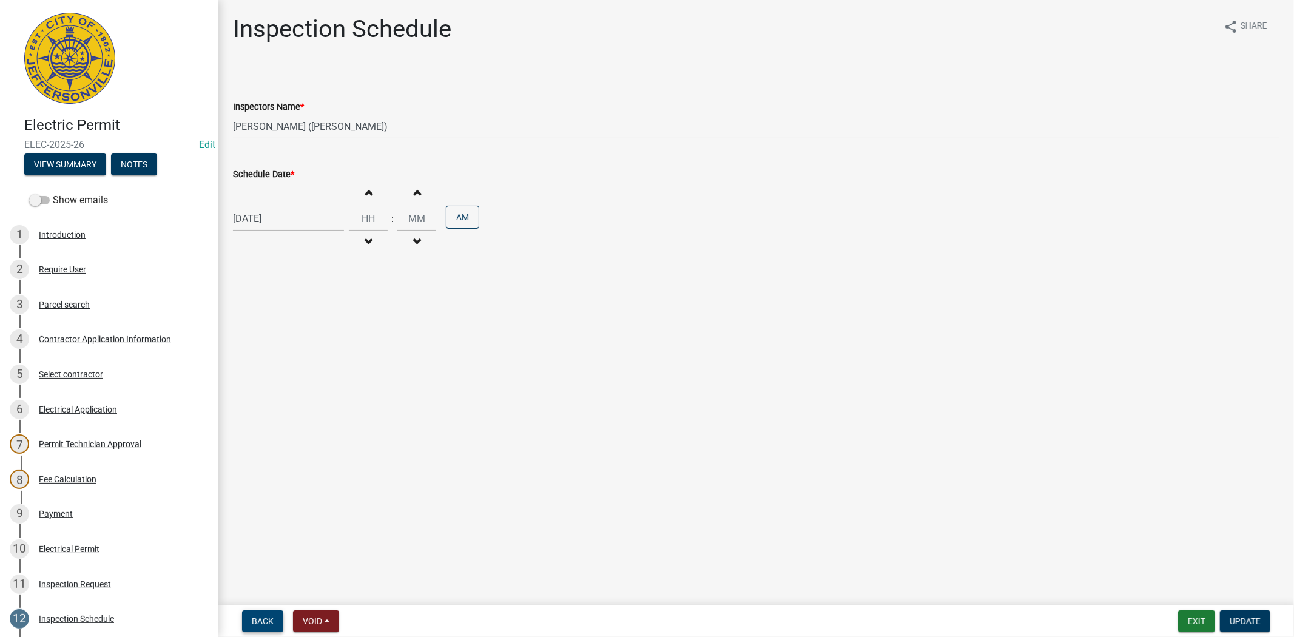
click at [257, 621] on span "Back" at bounding box center [263, 621] width 22 height 10
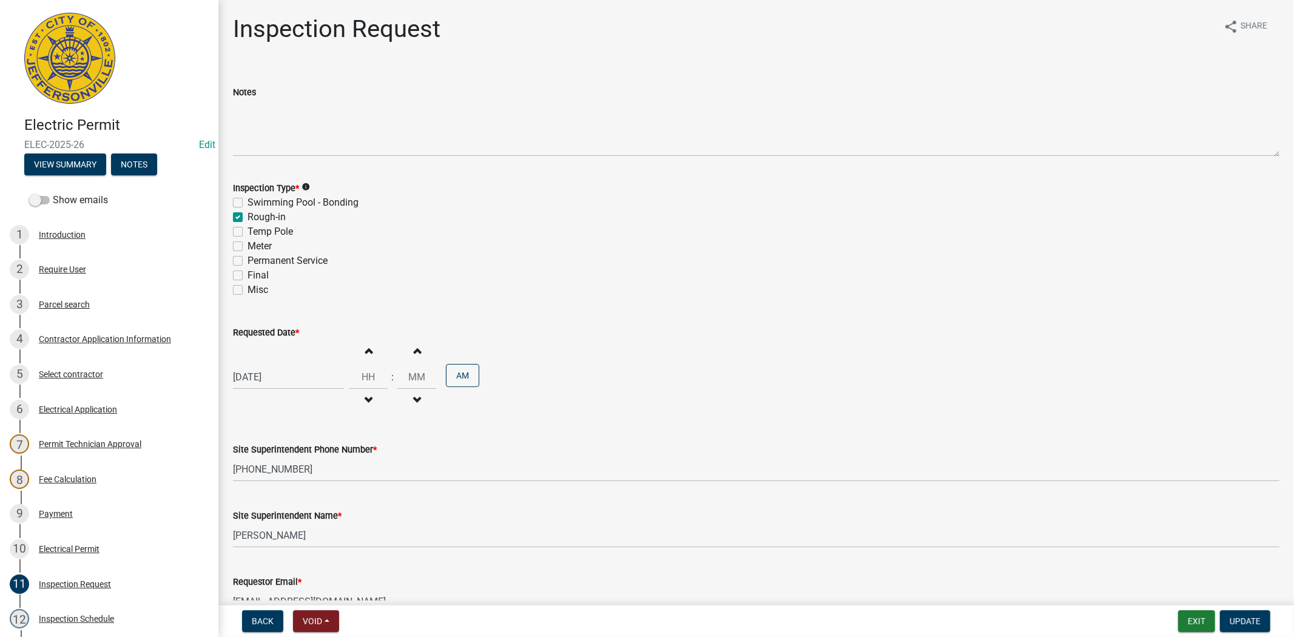
click at [247, 260] on label "Permanent Service" at bounding box center [287, 261] width 80 height 15
click at [247, 260] on input "Permanent Service" at bounding box center [251, 258] width 8 height 8
checkbox input "true"
checkbox input "false"
checkbox input "true"
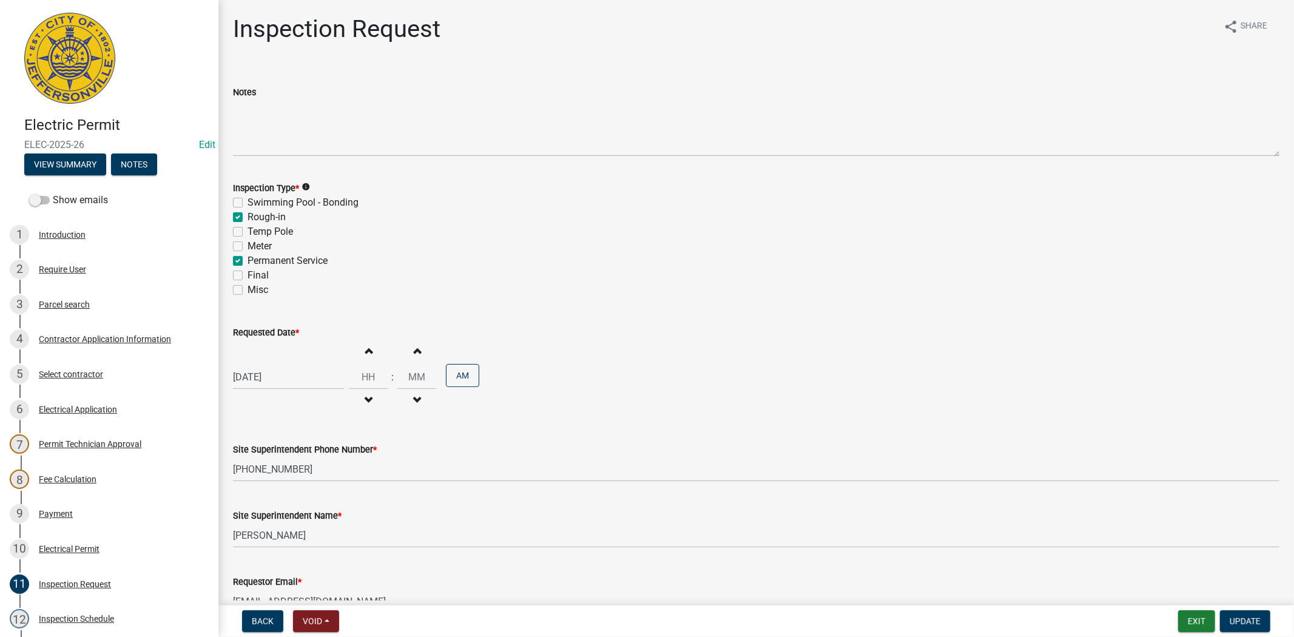
checkbox input "false"
checkbox input "true"
checkbox input "false"
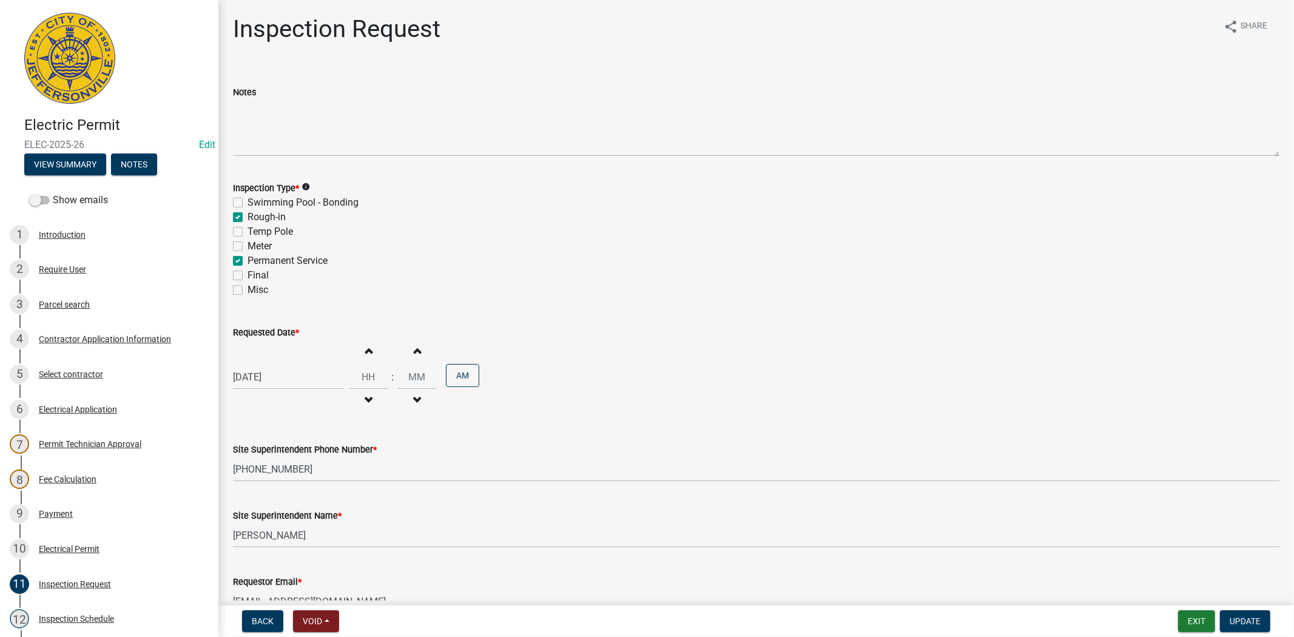
click at [247, 217] on label "Rough-in" at bounding box center [266, 217] width 38 height 15
click at [247, 217] on input "Rough-in" at bounding box center [251, 214] width 8 height 8
checkbox input "false"
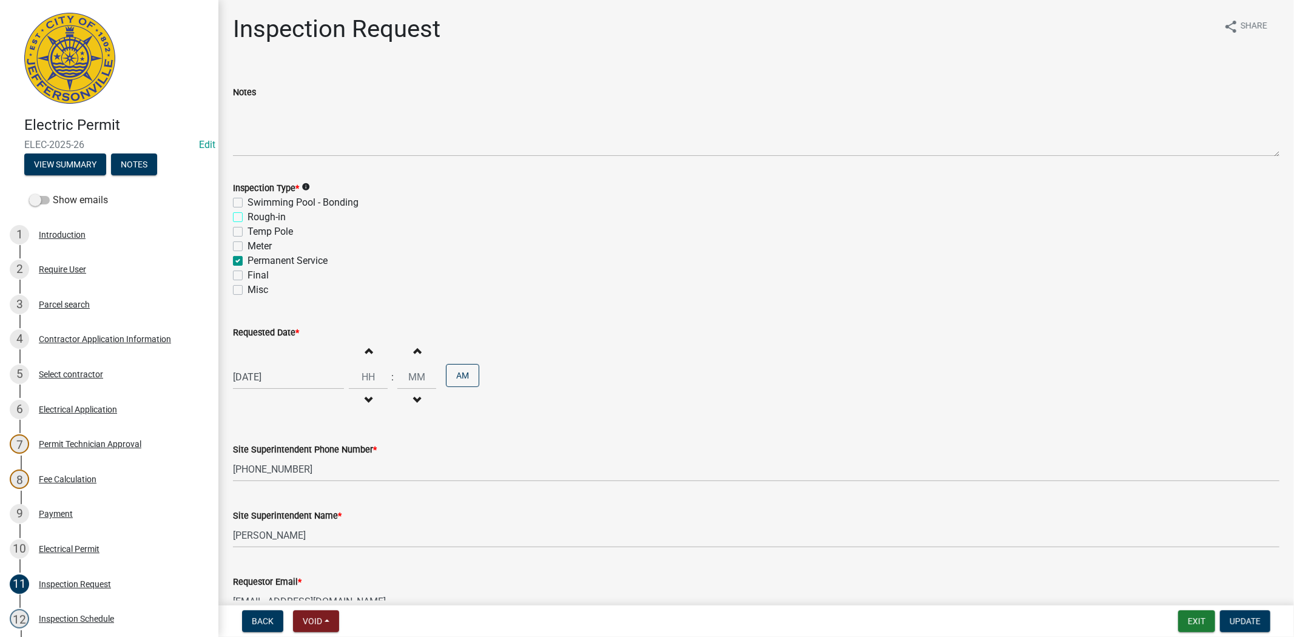
checkbox input "false"
checkbox input "true"
checkbox input "false"
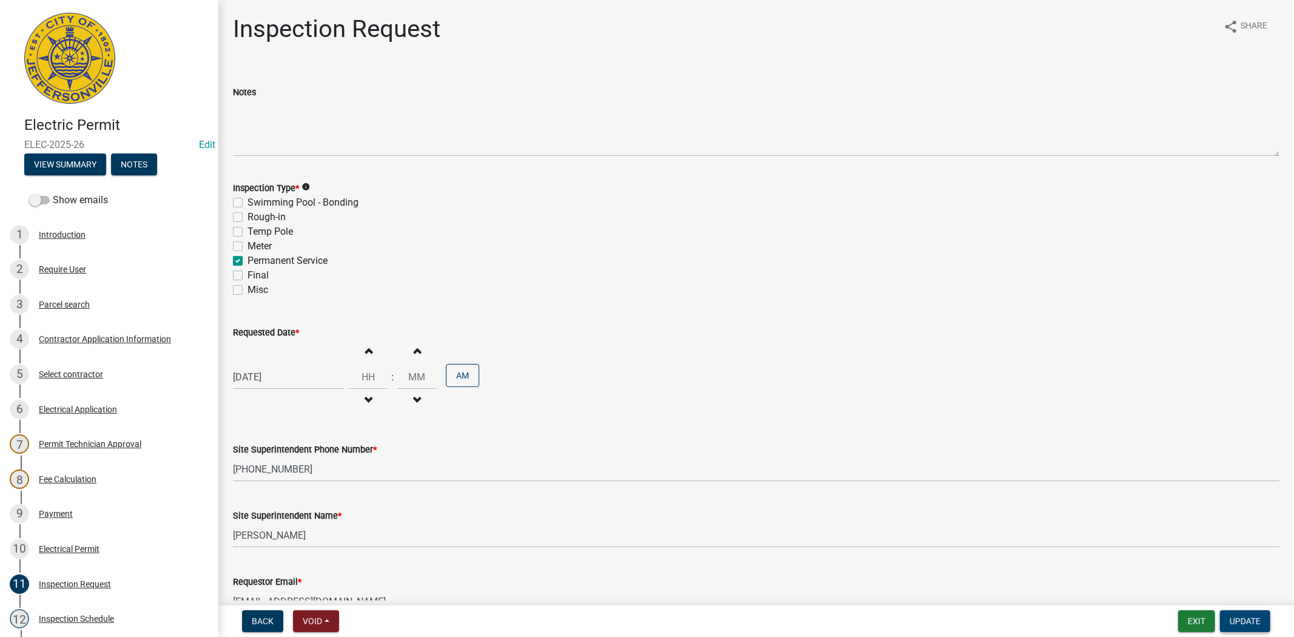
click at [1265, 619] on button "Update" at bounding box center [1245, 621] width 50 height 22
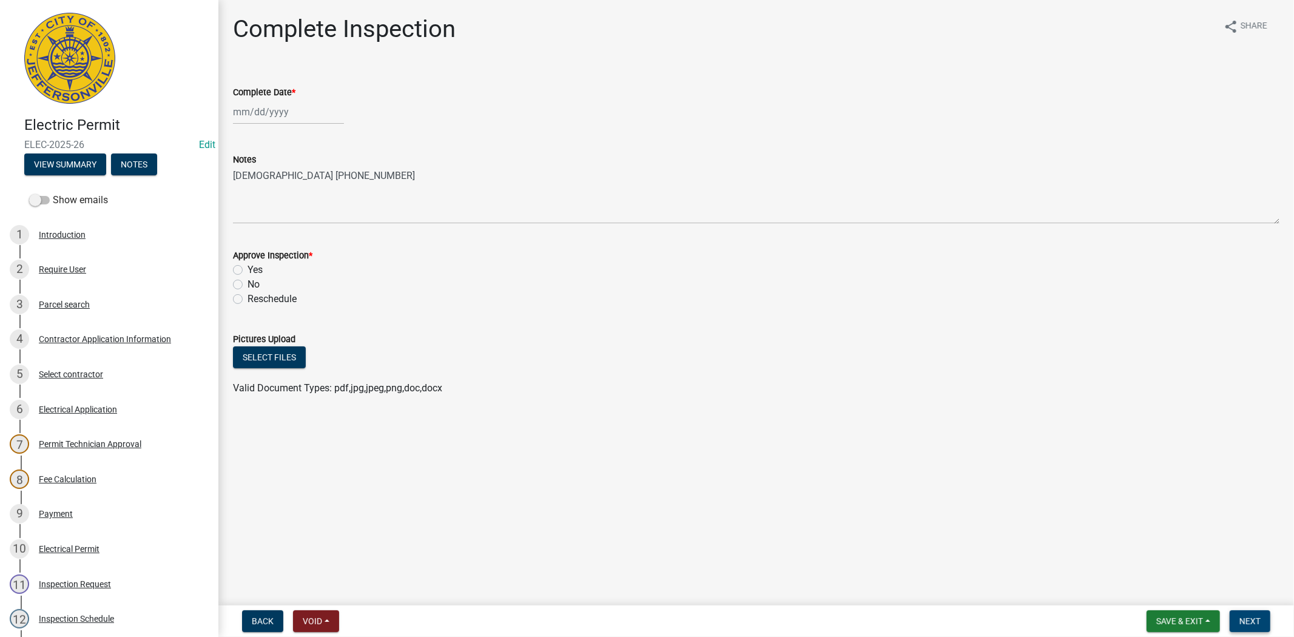
click at [1251, 616] on span "Next" at bounding box center [1249, 621] width 21 height 10
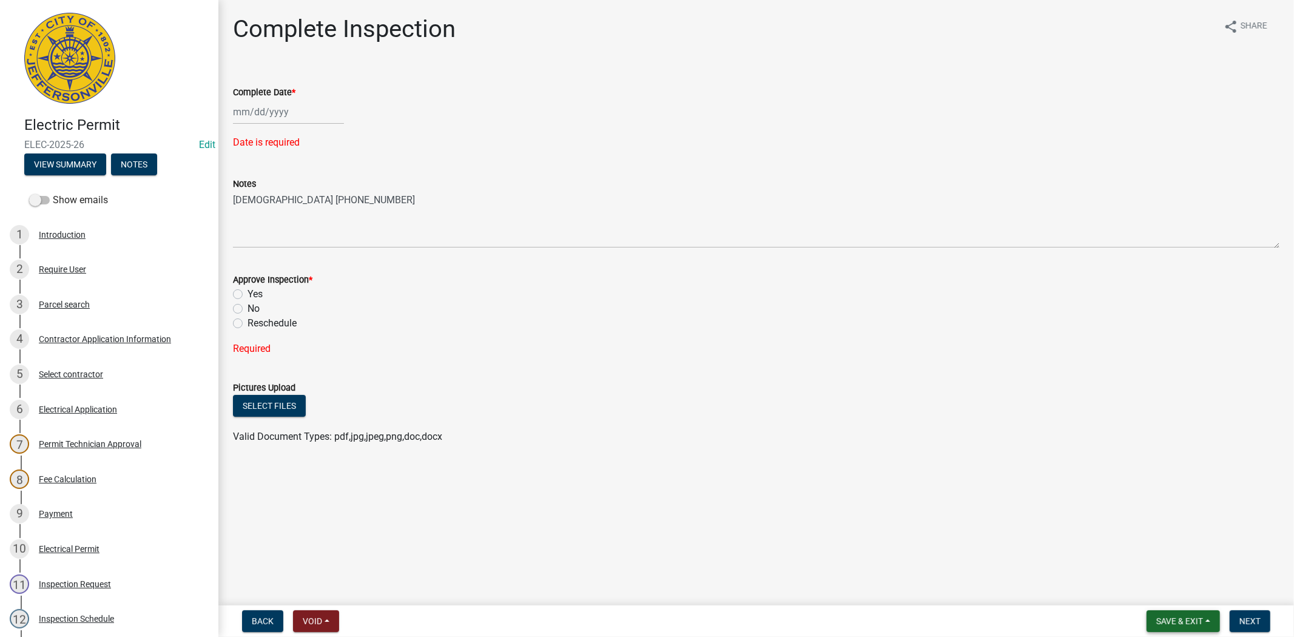
click at [1177, 631] on button "Save & Exit" at bounding box center [1182, 621] width 73 height 22
click at [1177, 589] on button "Save & Exit" at bounding box center [1171, 589] width 97 height 29
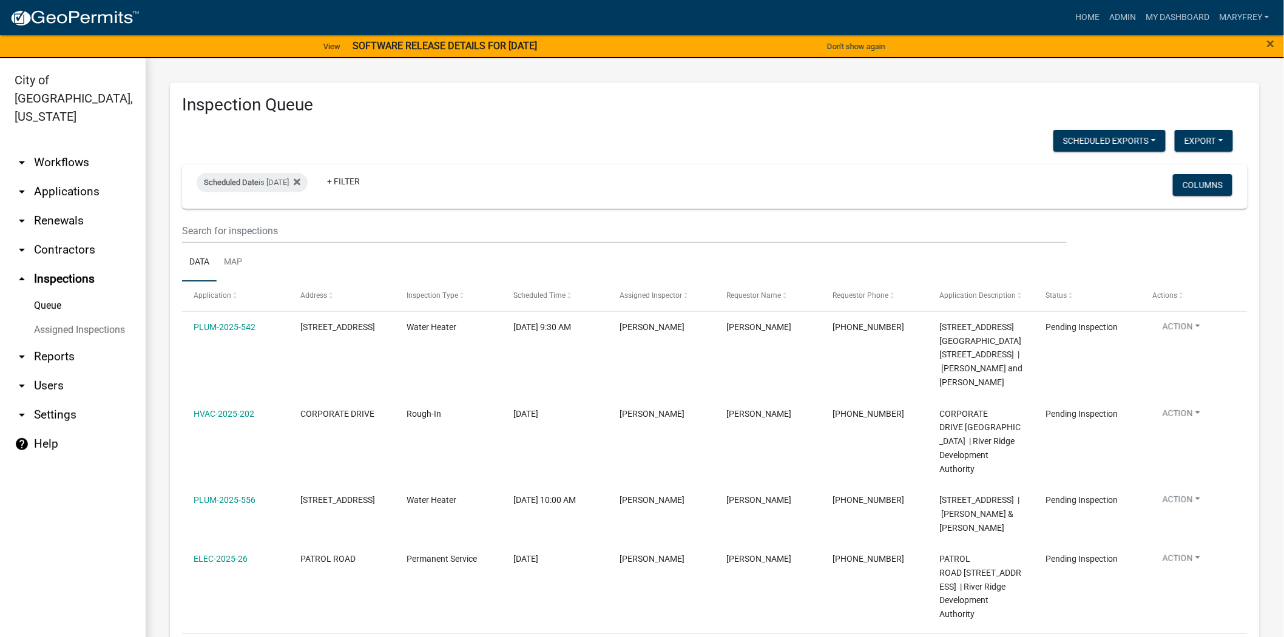
click at [92, 178] on link "arrow_drop_down Applications" at bounding box center [73, 191] width 146 height 29
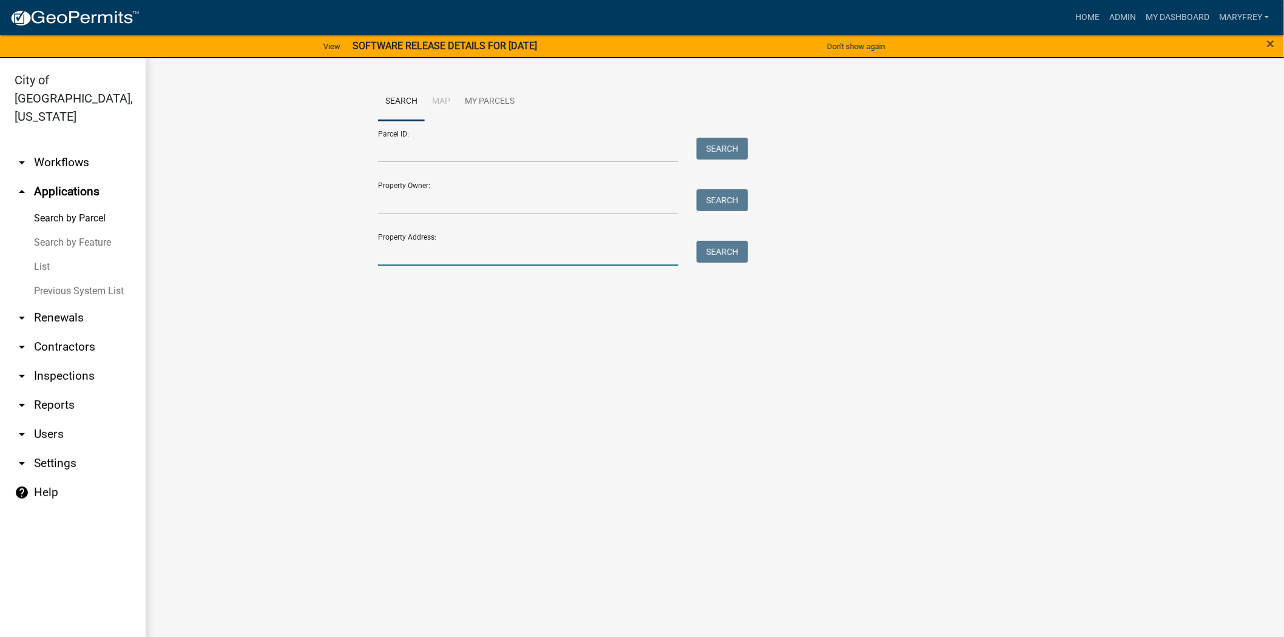
drag, startPoint x: 408, startPoint y: 251, endPoint x: 402, endPoint y: 275, distance: 25.2
click at [408, 252] on input "Property Address:" at bounding box center [528, 253] width 300 height 25
type input "417 [GEOGRAPHIC_DATA]"
click at [721, 253] on button "Search" at bounding box center [722, 252] width 52 height 22
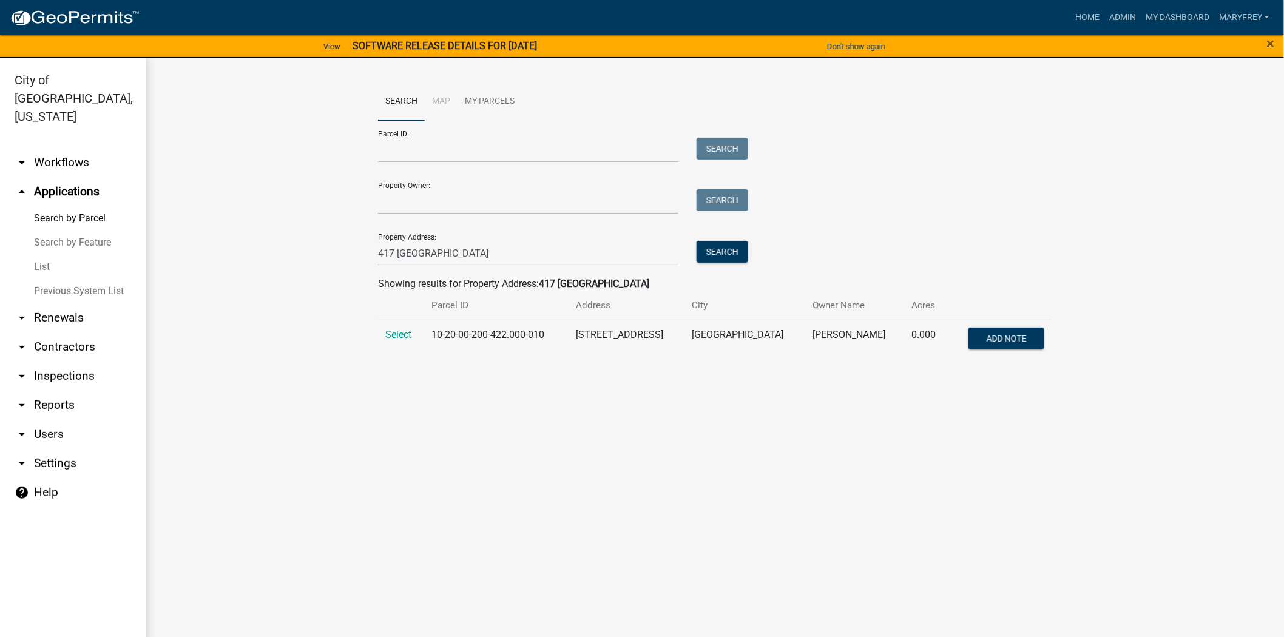
click at [414, 335] on td "Select" at bounding box center [401, 340] width 46 height 40
click at [408, 335] on span "Select" at bounding box center [398, 335] width 26 height 12
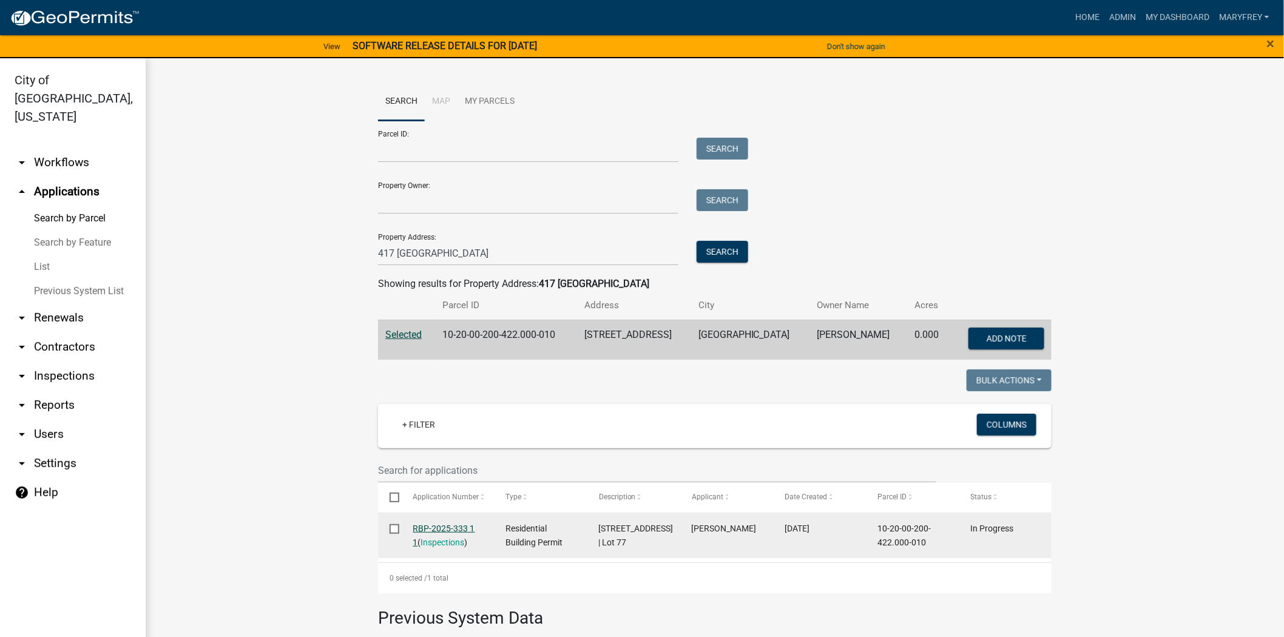
click at [420, 528] on link "RBP-2025-333 1 1" at bounding box center [444, 535] width 62 height 24
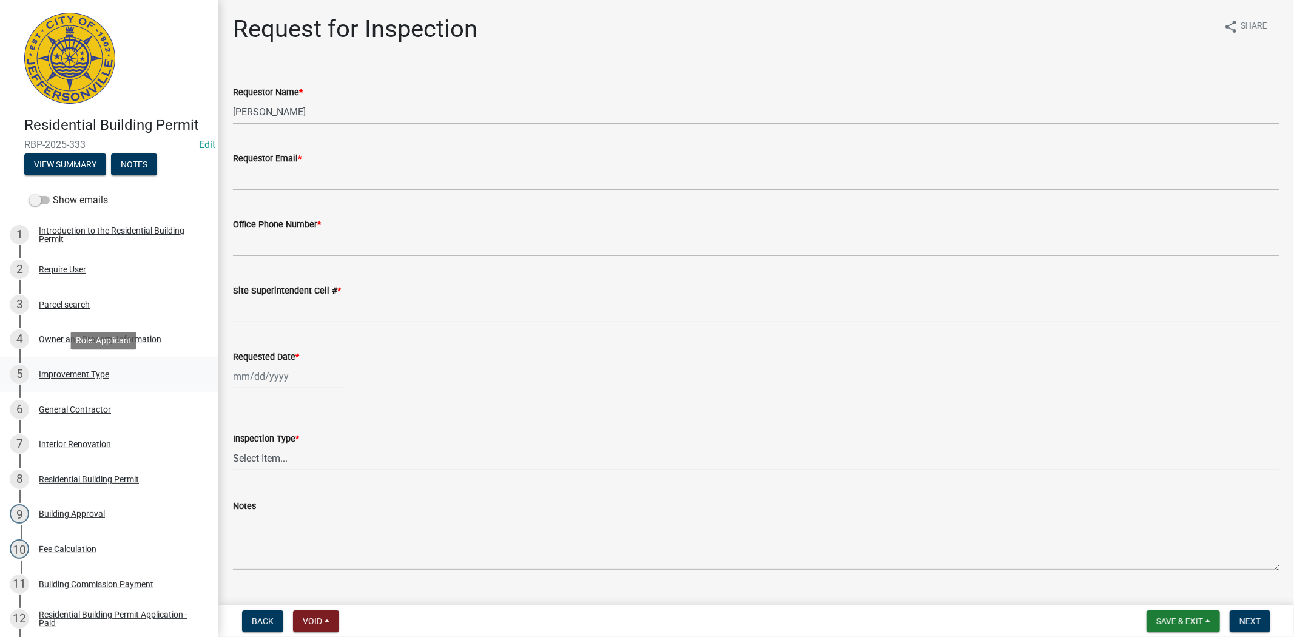
click at [56, 372] on div "Improvement Type" at bounding box center [74, 374] width 70 height 8
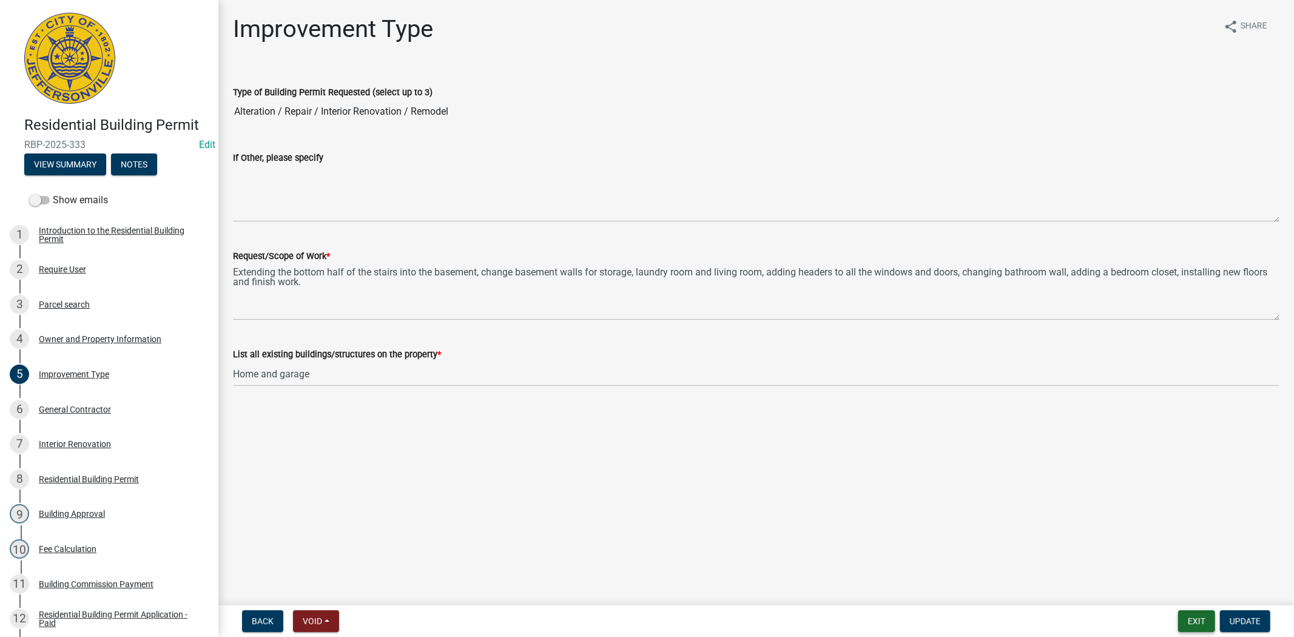
click at [1192, 616] on button "Exit" at bounding box center [1196, 621] width 37 height 22
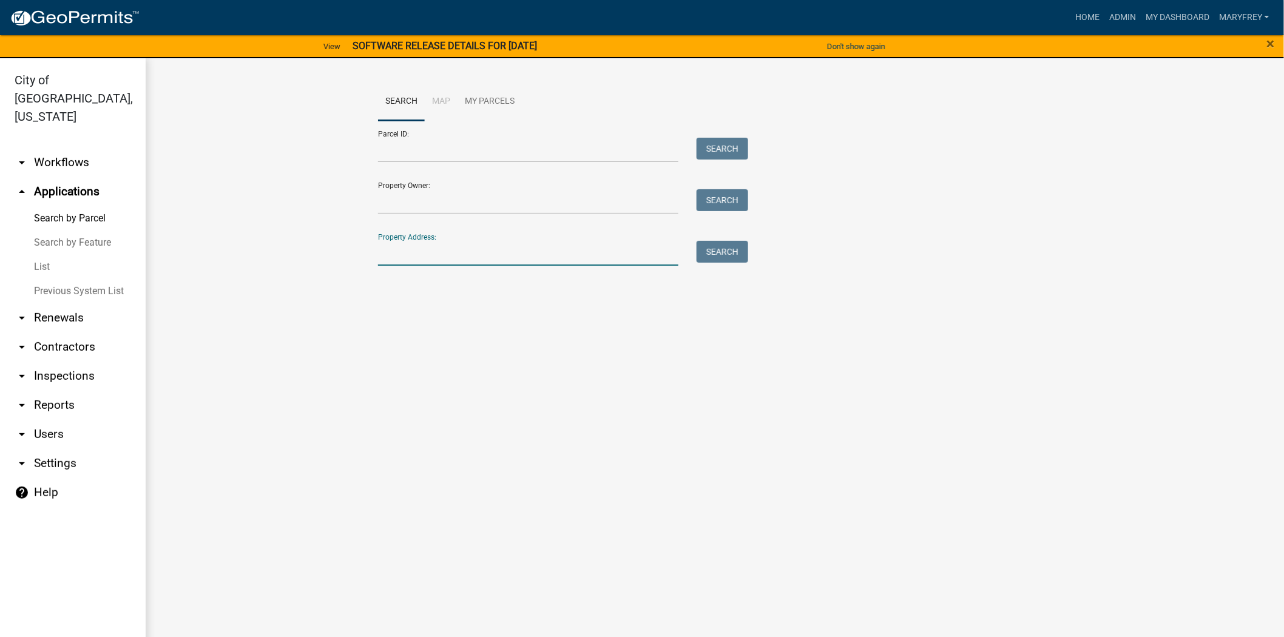
drag, startPoint x: 438, startPoint y: 264, endPoint x: 416, endPoint y: 272, distance: 23.8
click at [437, 264] on input "Property Address:" at bounding box center [528, 253] width 300 height 25
type input "521 maple"
click at [715, 253] on button "Search" at bounding box center [722, 252] width 52 height 22
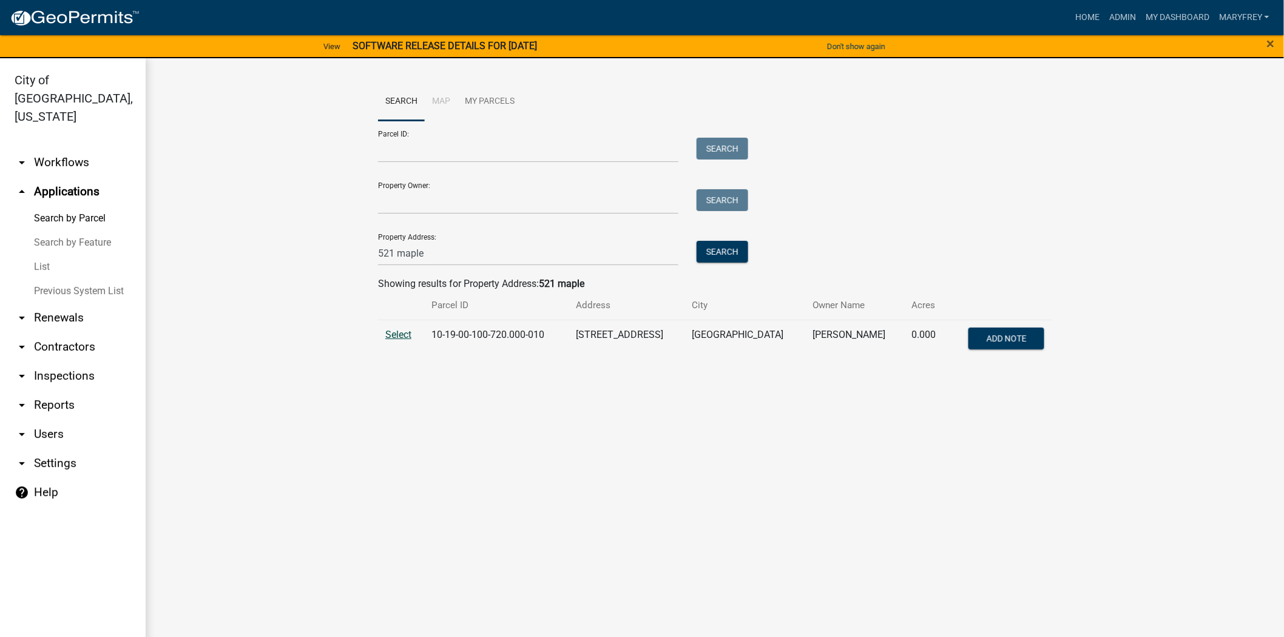
click at [395, 337] on span "Select" at bounding box center [398, 335] width 26 height 12
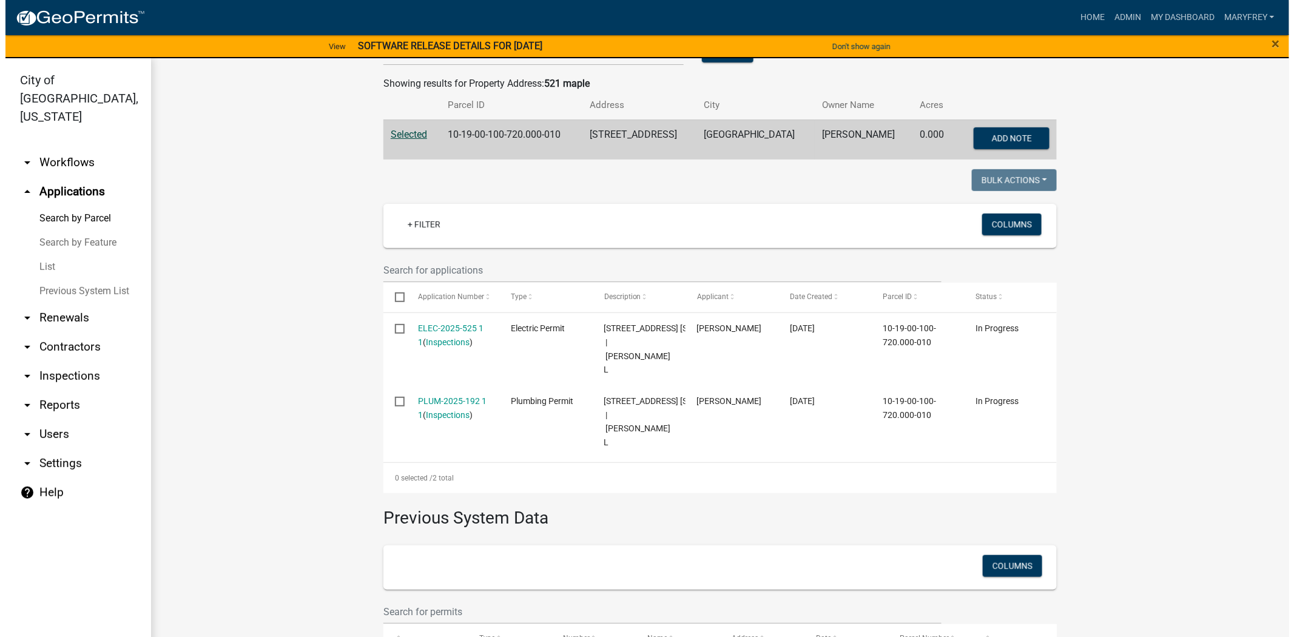
scroll to position [216, 0]
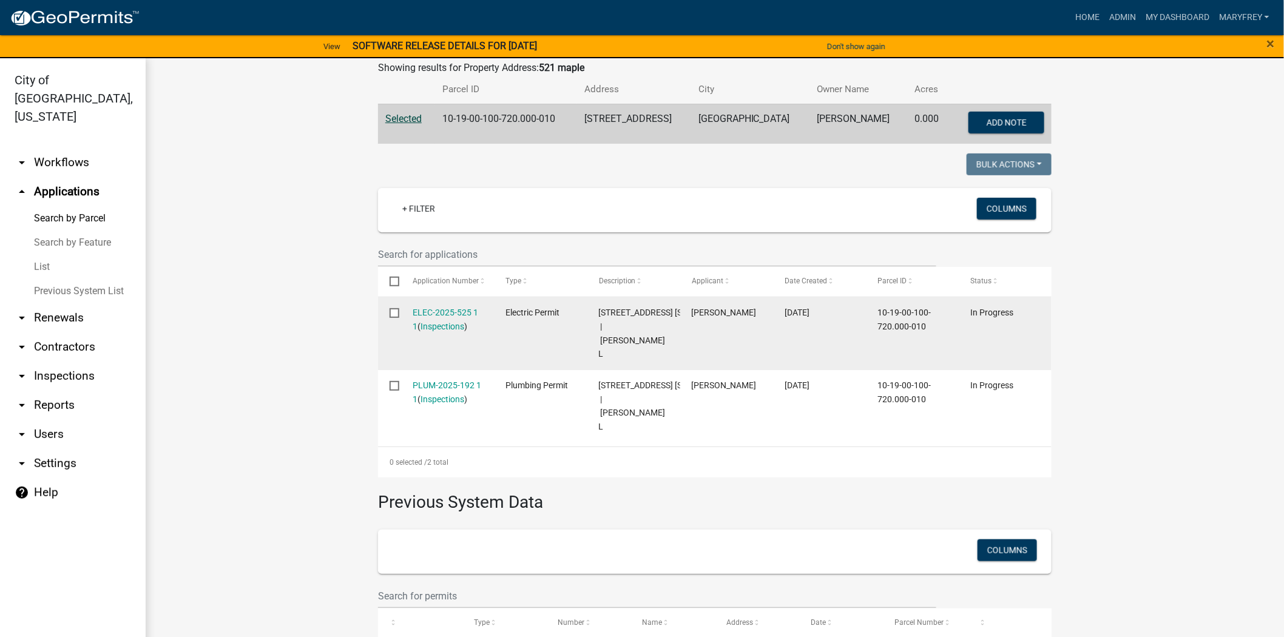
click at [431, 304] on datatable-body-cell "ELEC-2025-525 1 1 ( Inspections )" at bounding box center [447, 333] width 93 height 73
click at [431, 309] on link "ELEC-2025-525 1 1" at bounding box center [446, 320] width 66 height 24
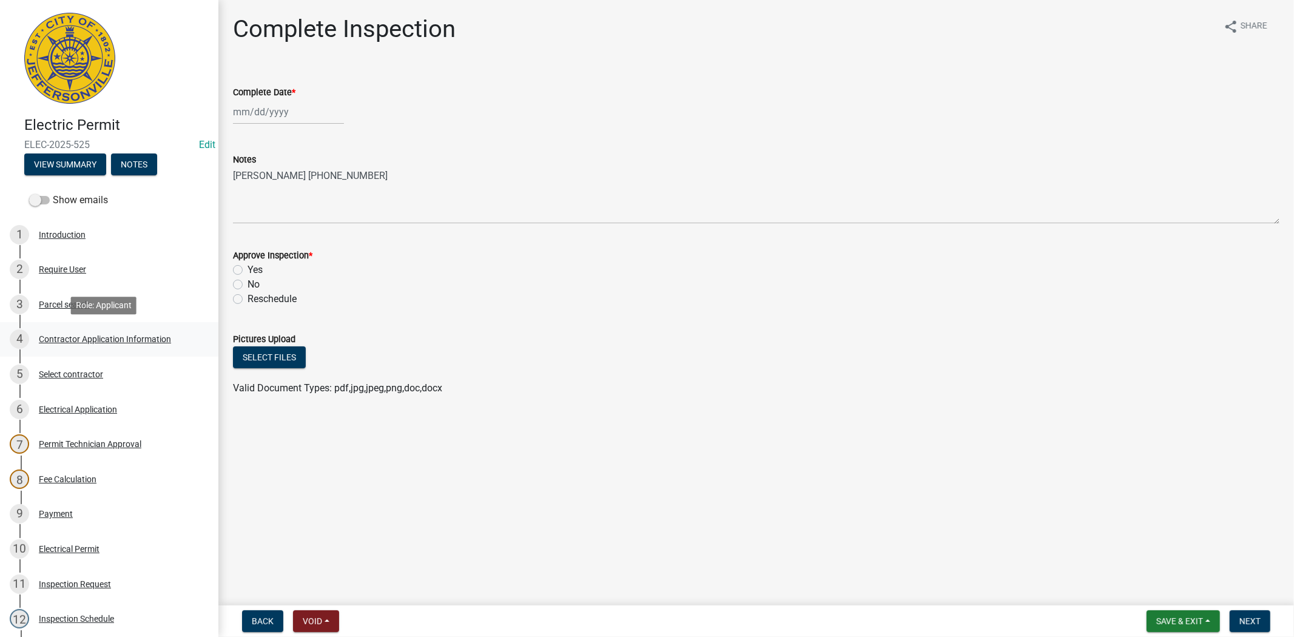
click at [111, 335] on div "Contractor Application Information" at bounding box center [105, 339] width 132 height 8
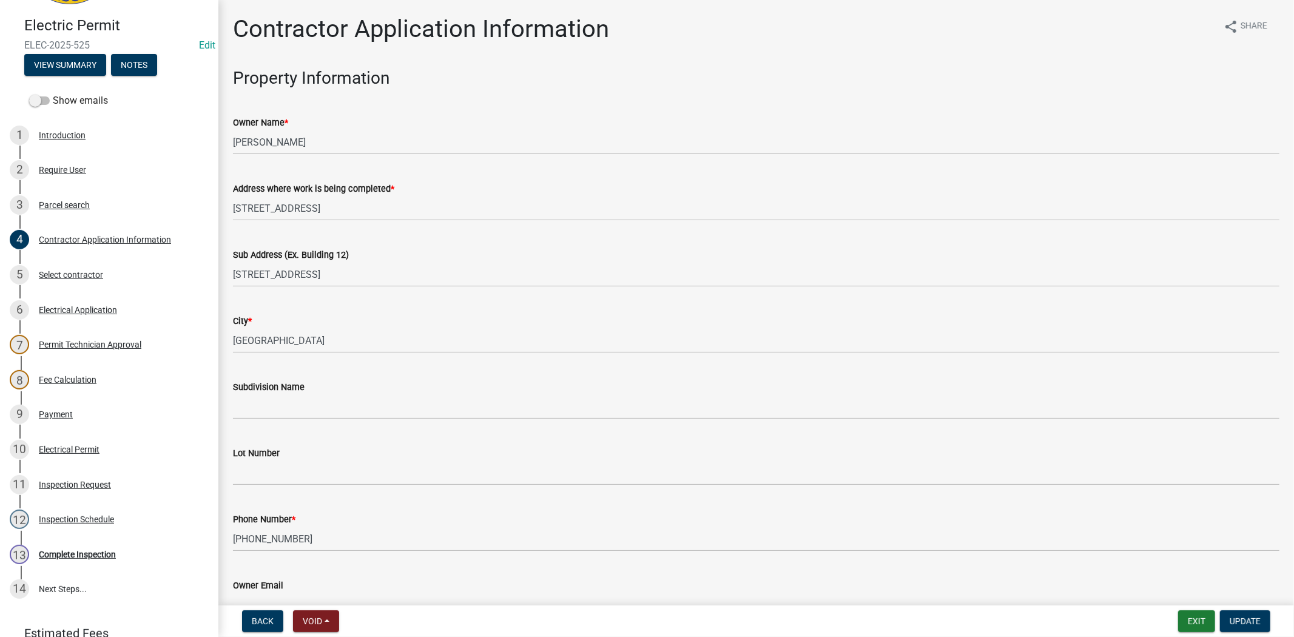
scroll to position [110, 0]
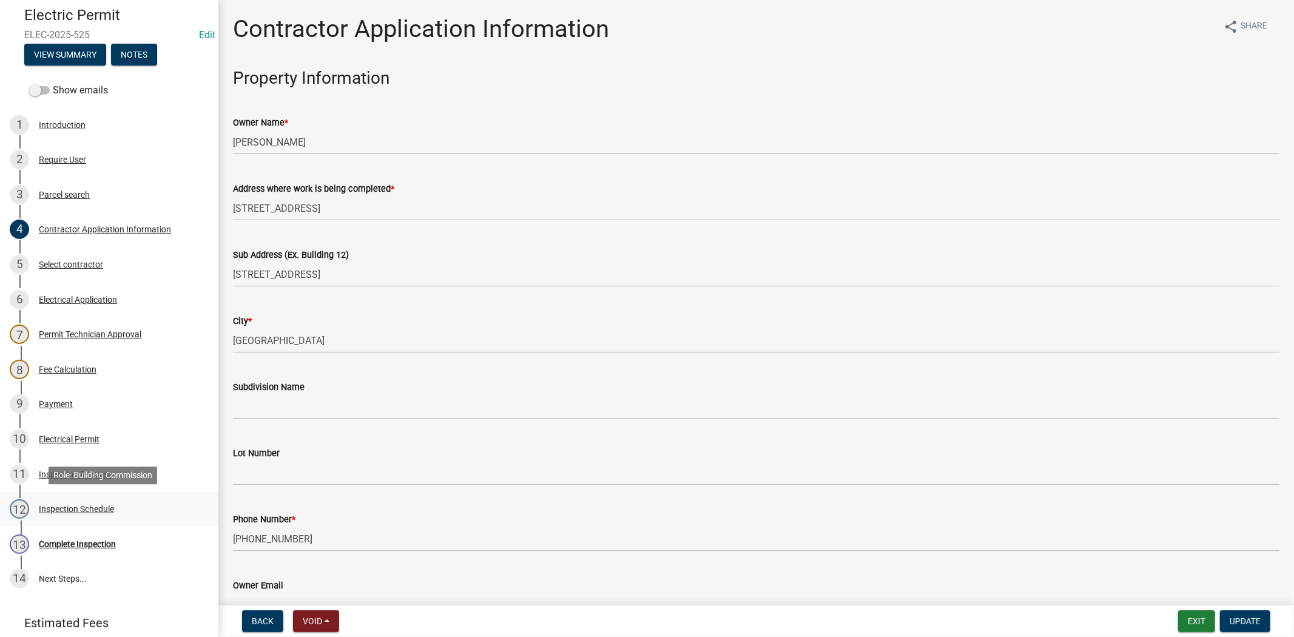
click at [64, 507] on div "Inspection Schedule" at bounding box center [76, 509] width 75 height 8
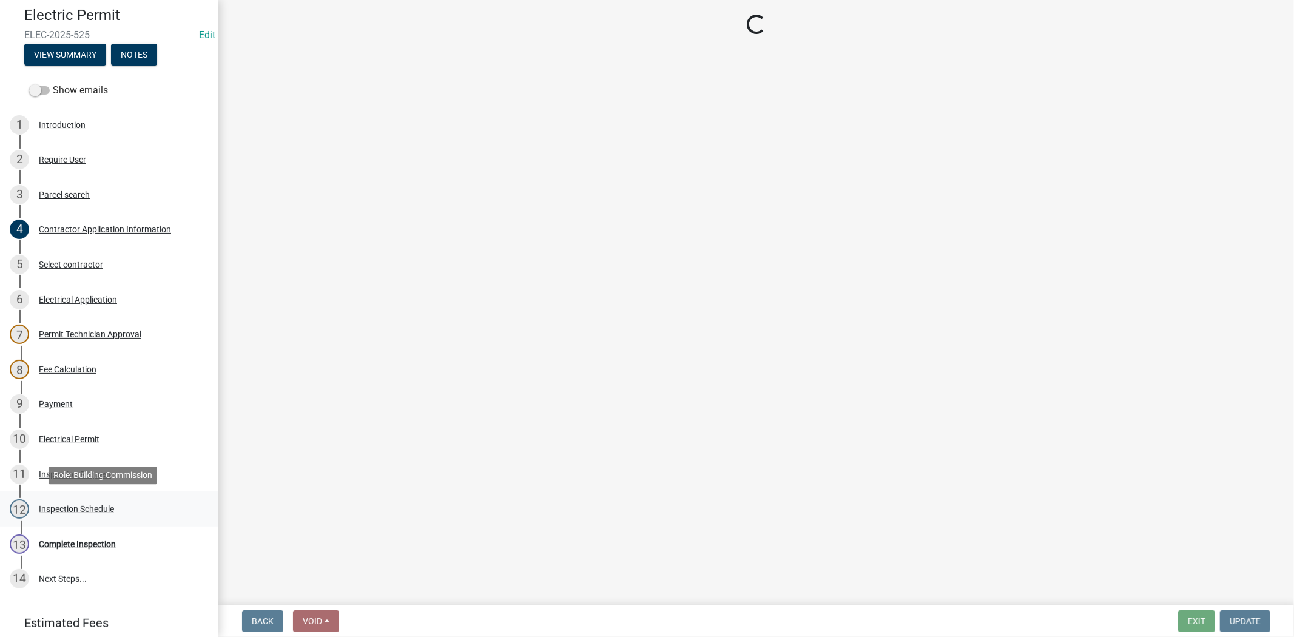
select select "7b0b9f25-f402-4148-9522-9b9b34b3e885"
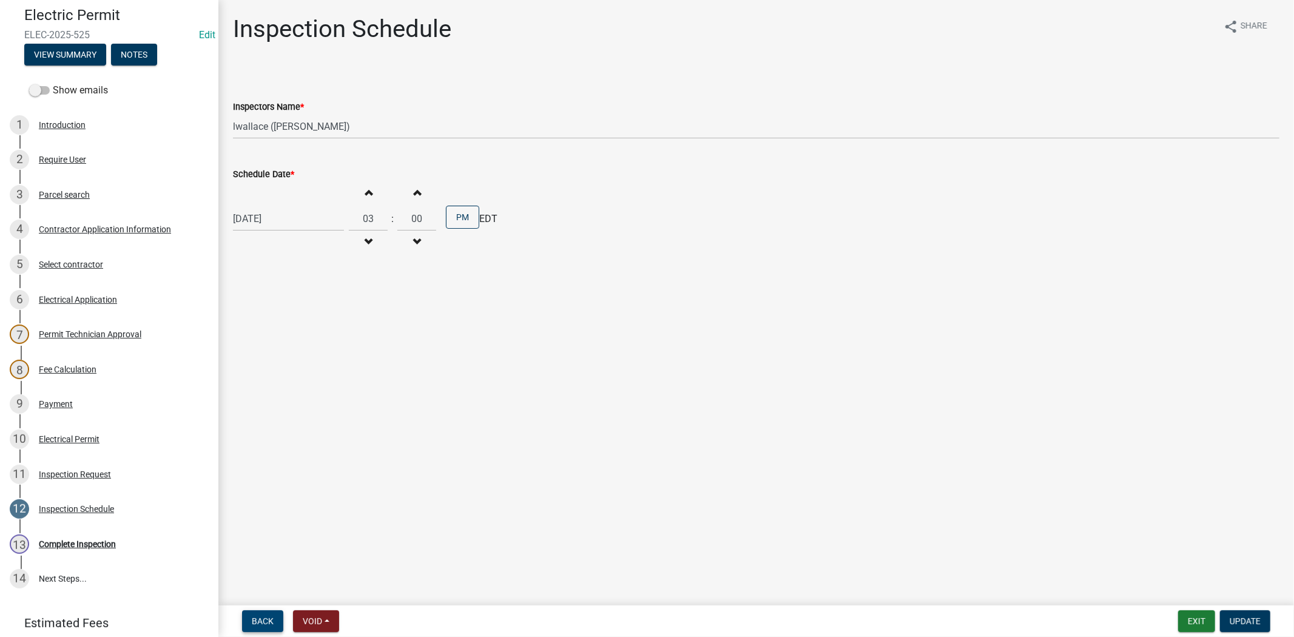
click at [261, 622] on span "Back" at bounding box center [263, 621] width 22 height 10
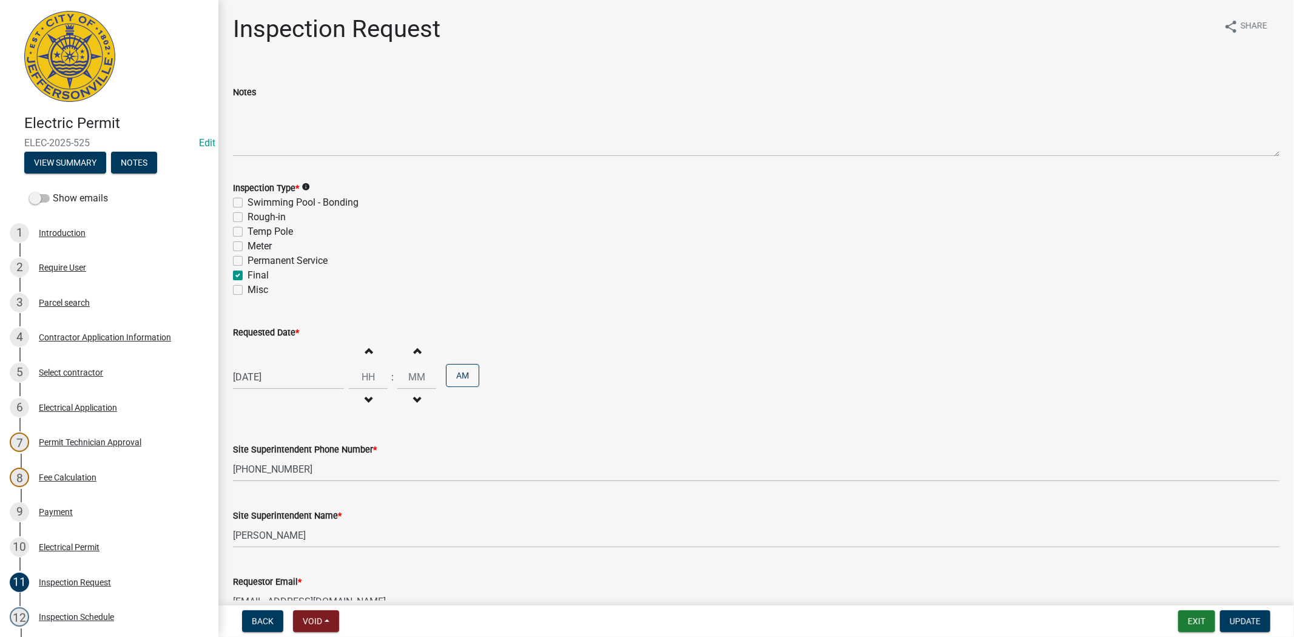
scroll to position [0, 0]
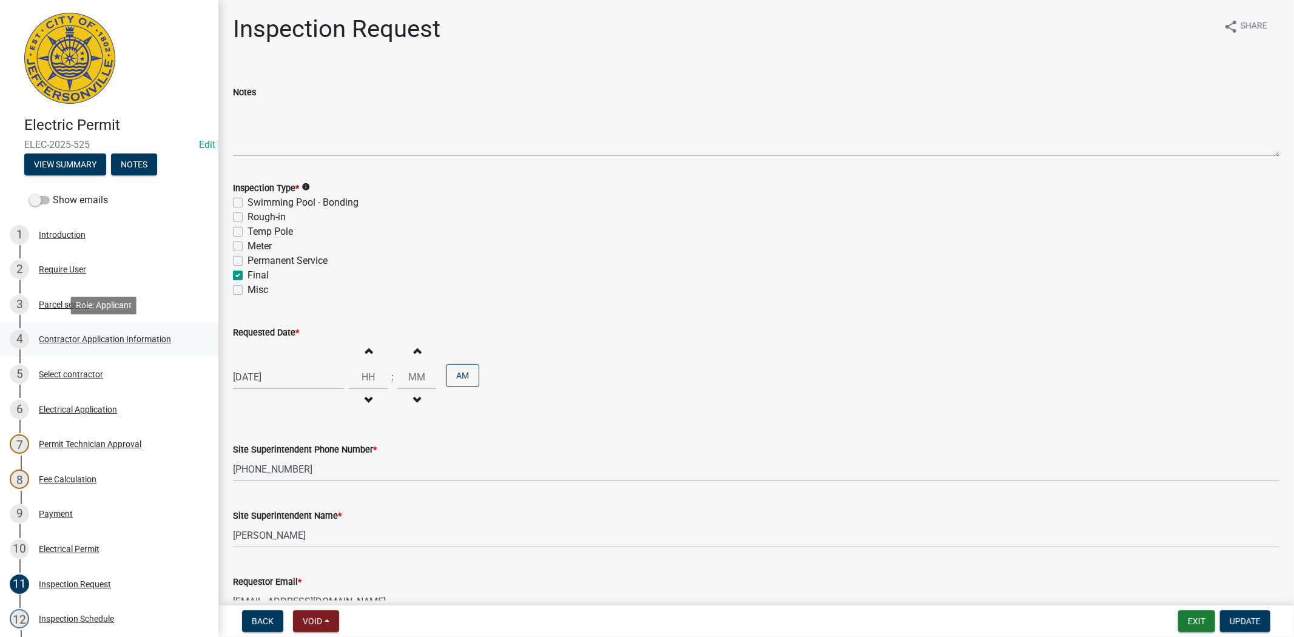
click at [84, 337] on div "Contractor Application Information" at bounding box center [105, 339] width 132 height 8
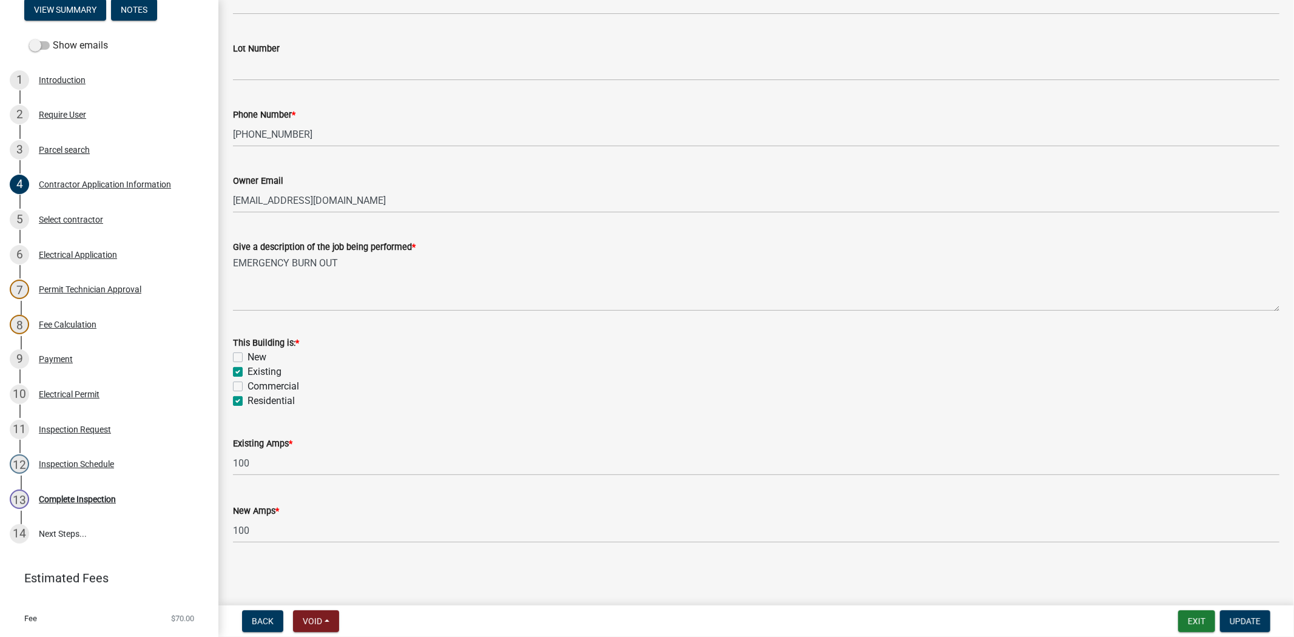
scroll to position [155, 0]
click at [70, 462] on div "Inspection Schedule" at bounding box center [76, 463] width 75 height 8
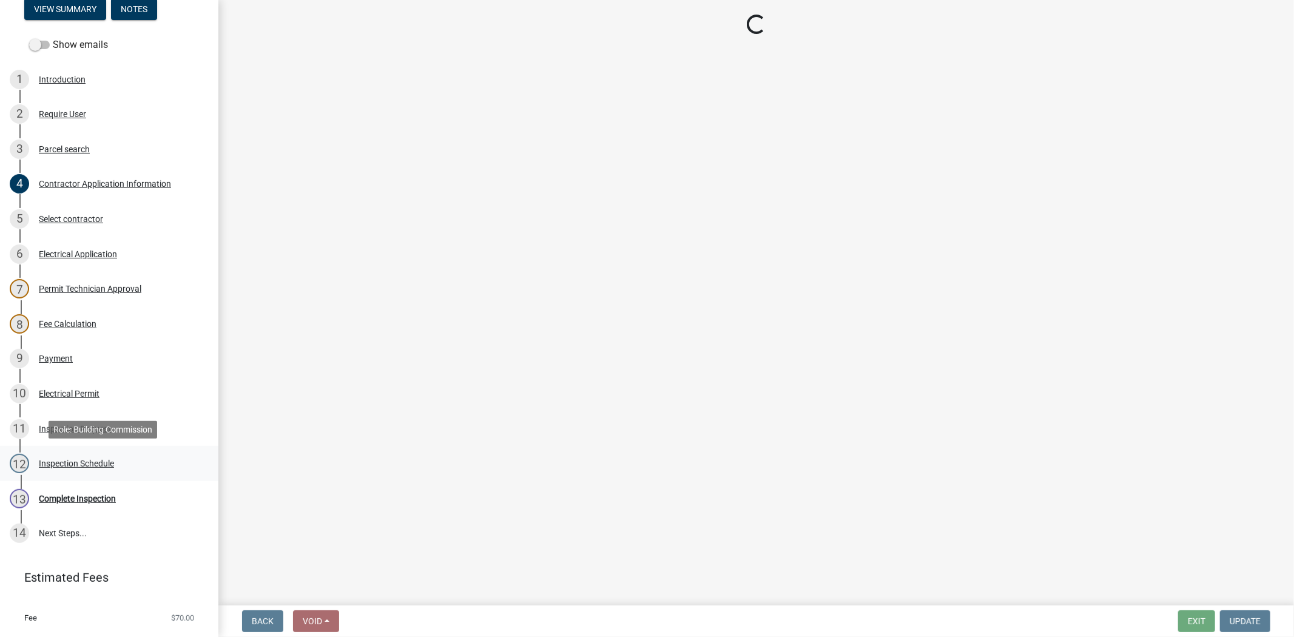
scroll to position [0, 0]
select select "7b0b9f25-f402-4148-9522-9b9b34b3e885"
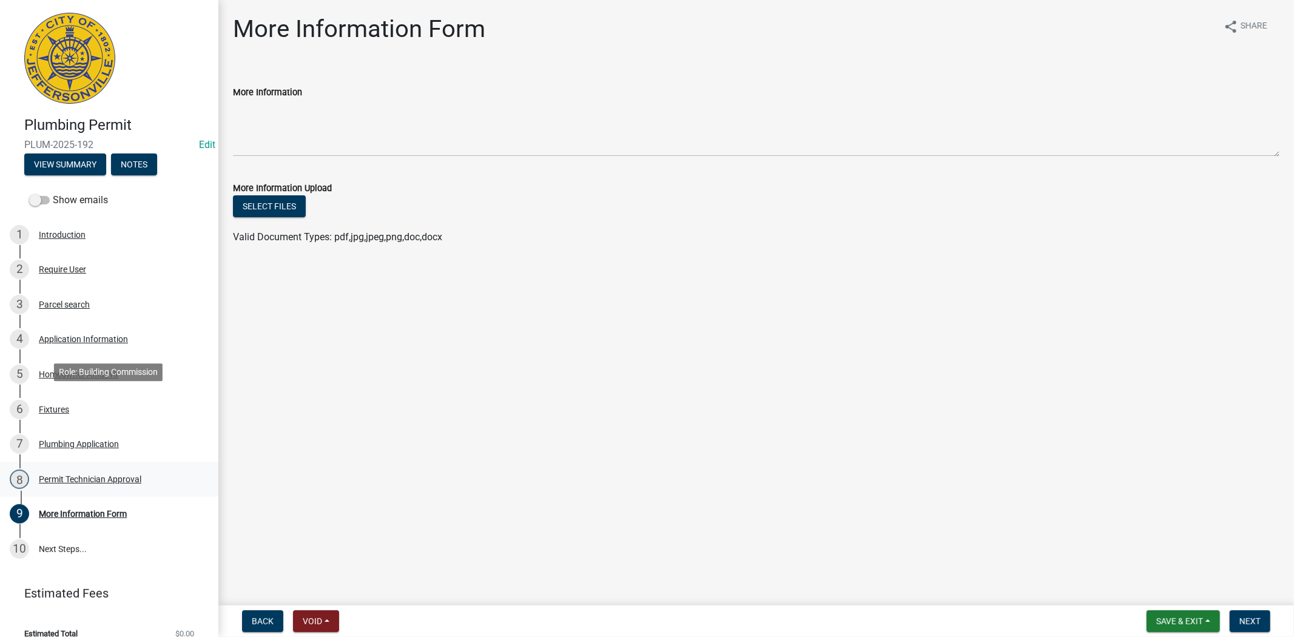
click at [62, 408] on ul "1 Introduction 2 Require User 3 Parcel search 4 Application Information 5 Homeo…" at bounding box center [109, 391] width 218 height 359
click at [57, 440] on div "Plumbing Application" at bounding box center [79, 444] width 80 height 8
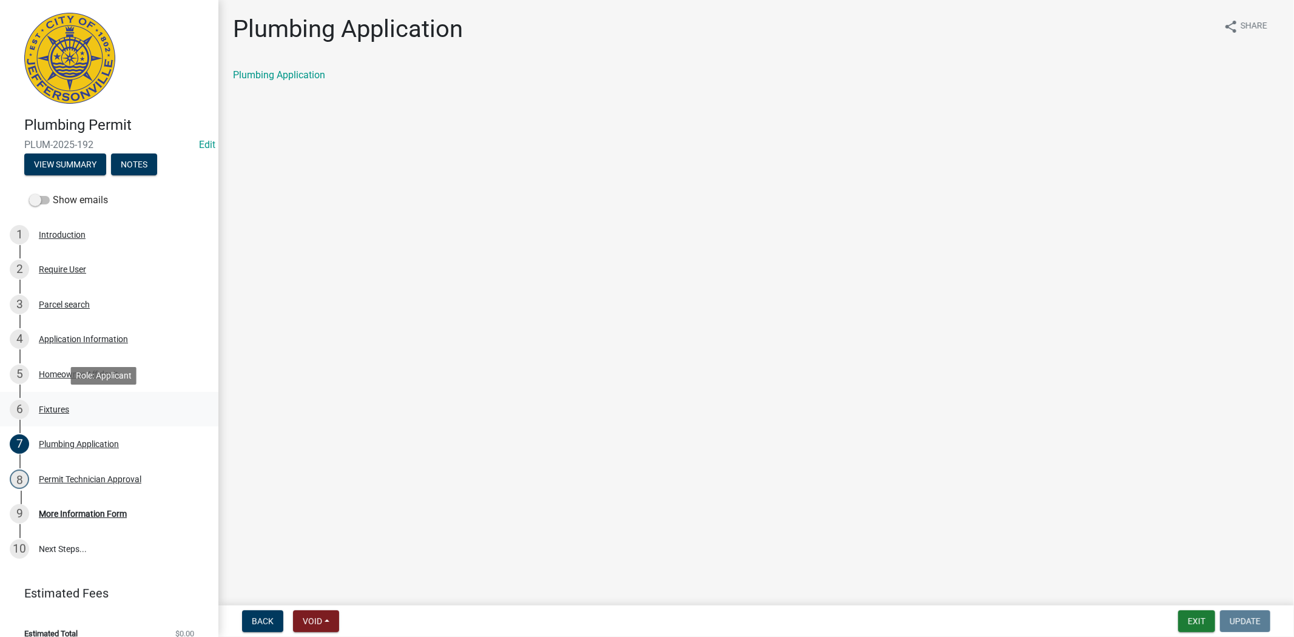
click at [56, 416] on div "6 Fixtures" at bounding box center [104, 409] width 189 height 19
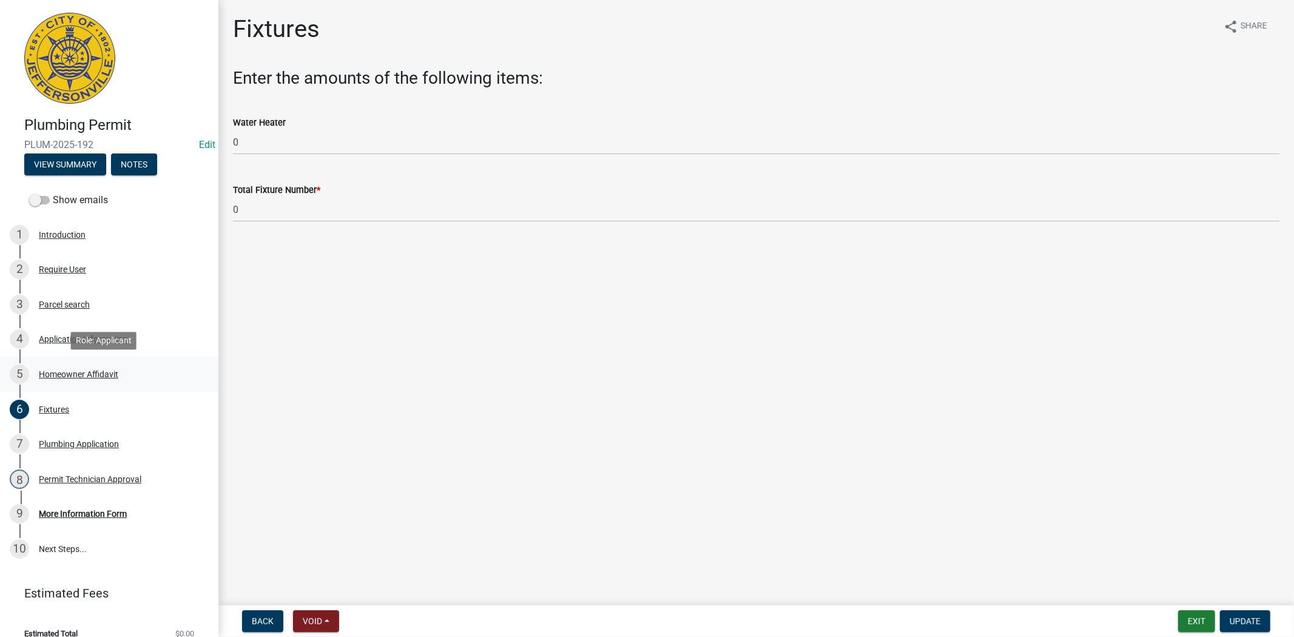
click at [68, 374] on div "Homeowner Affidavit" at bounding box center [78, 374] width 79 height 8
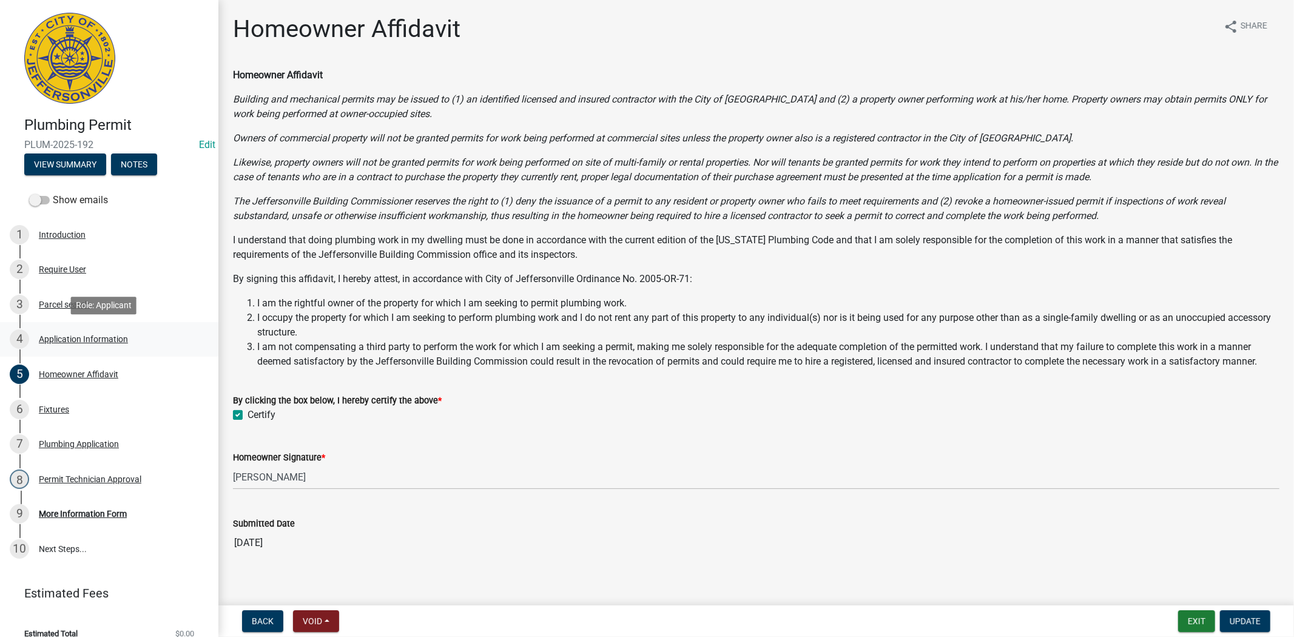
click at [76, 335] on div "Application Information" at bounding box center [83, 339] width 89 height 8
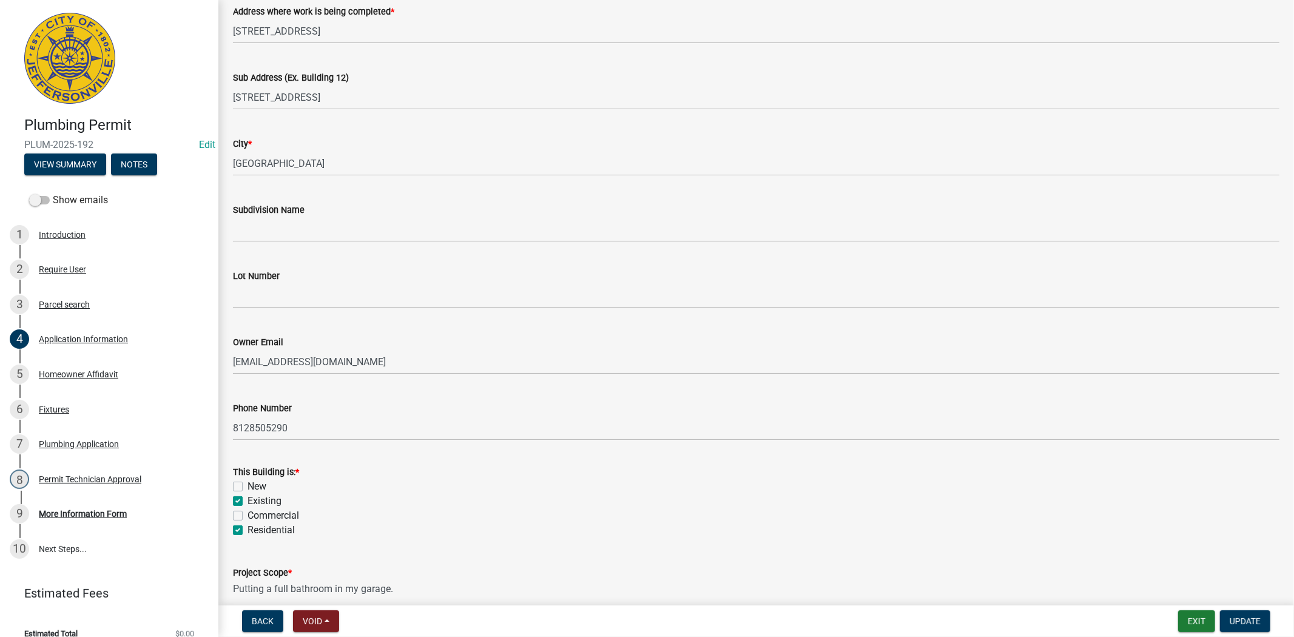
scroll to position [270, 0]
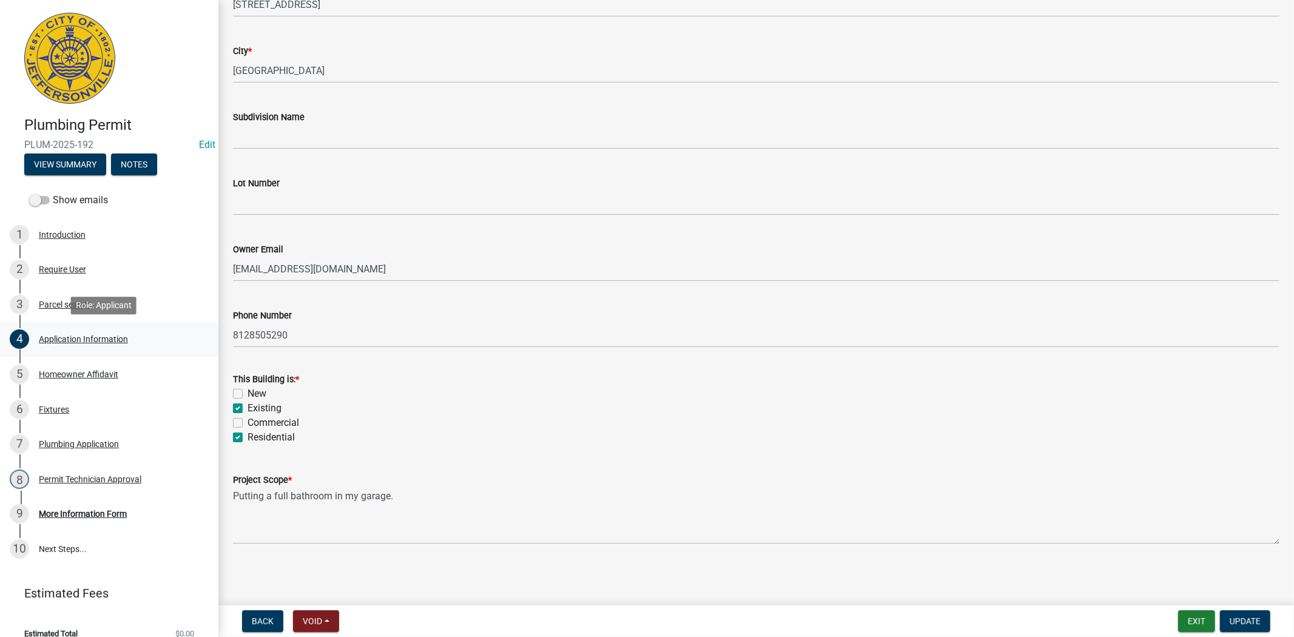
click at [79, 338] on div "Application Information" at bounding box center [83, 339] width 89 height 8
click at [56, 304] on div "Parcel search" at bounding box center [64, 304] width 51 height 8
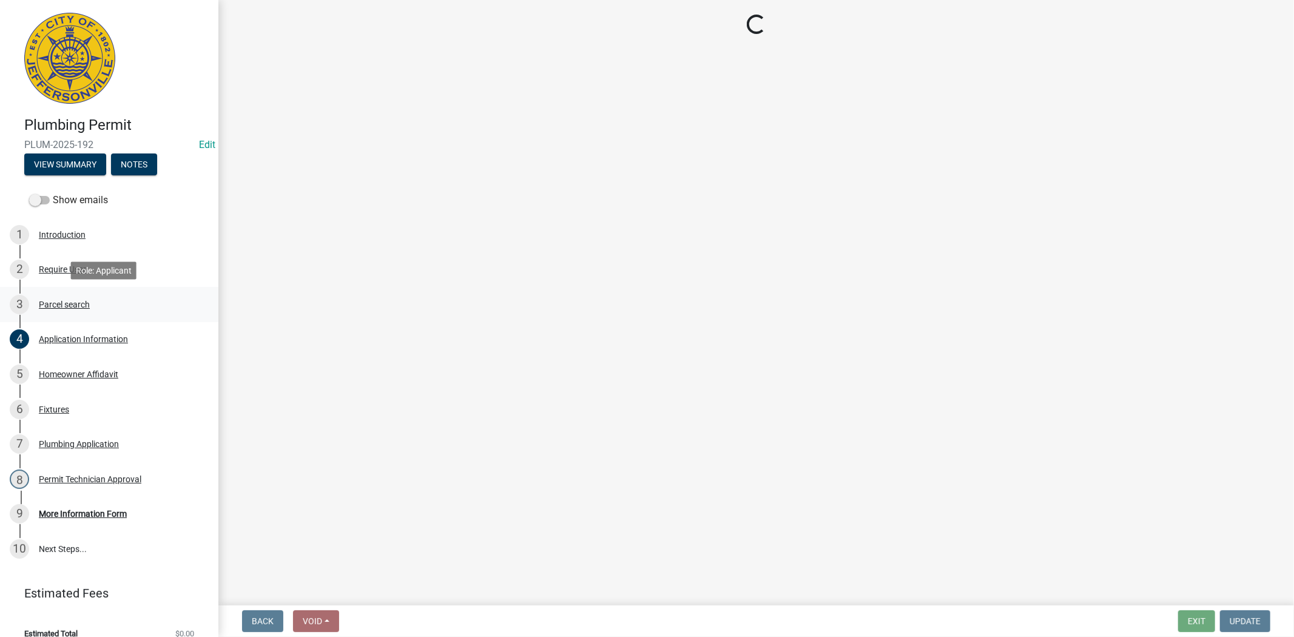
scroll to position [0, 0]
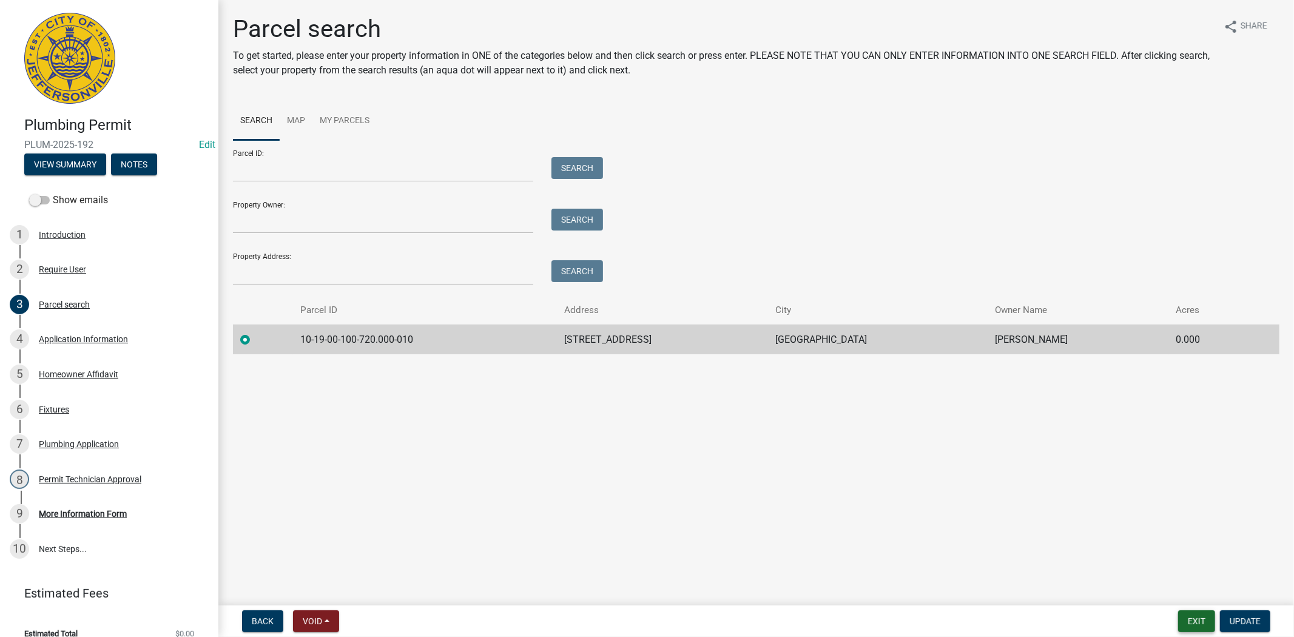
click at [1193, 624] on button "Exit" at bounding box center [1196, 621] width 37 height 22
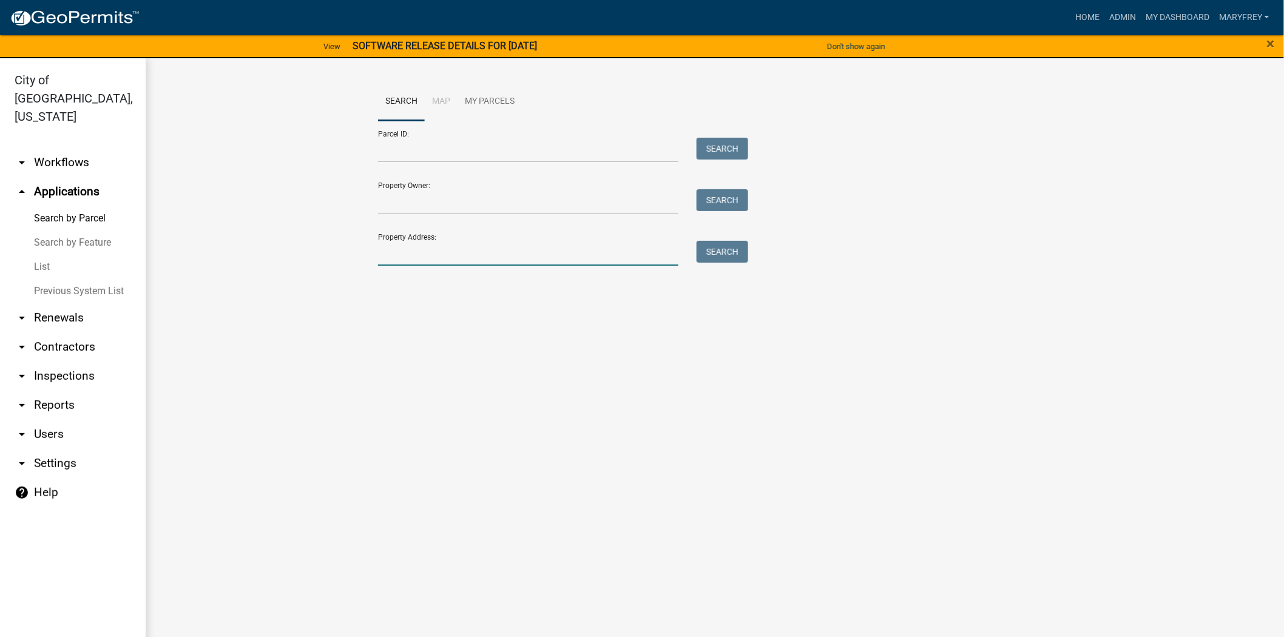
click at [389, 250] on input "Property Address:" at bounding box center [528, 253] width 300 height 25
click at [421, 255] on input "521" at bounding box center [528, 253] width 300 height 25
type input "521 maple"
click at [719, 255] on button "Search" at bounding box center [722, 252] width 52 height 22
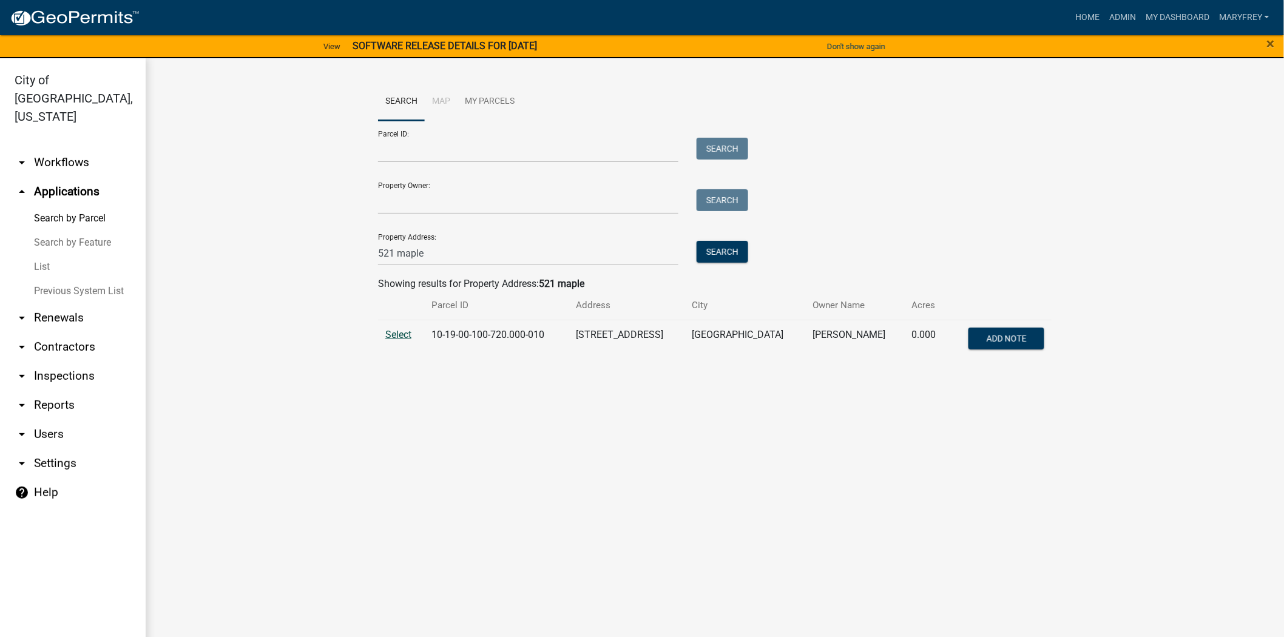
click at [399, 337] on span "Select" at bounding box center [398, 335] width 26 height 12
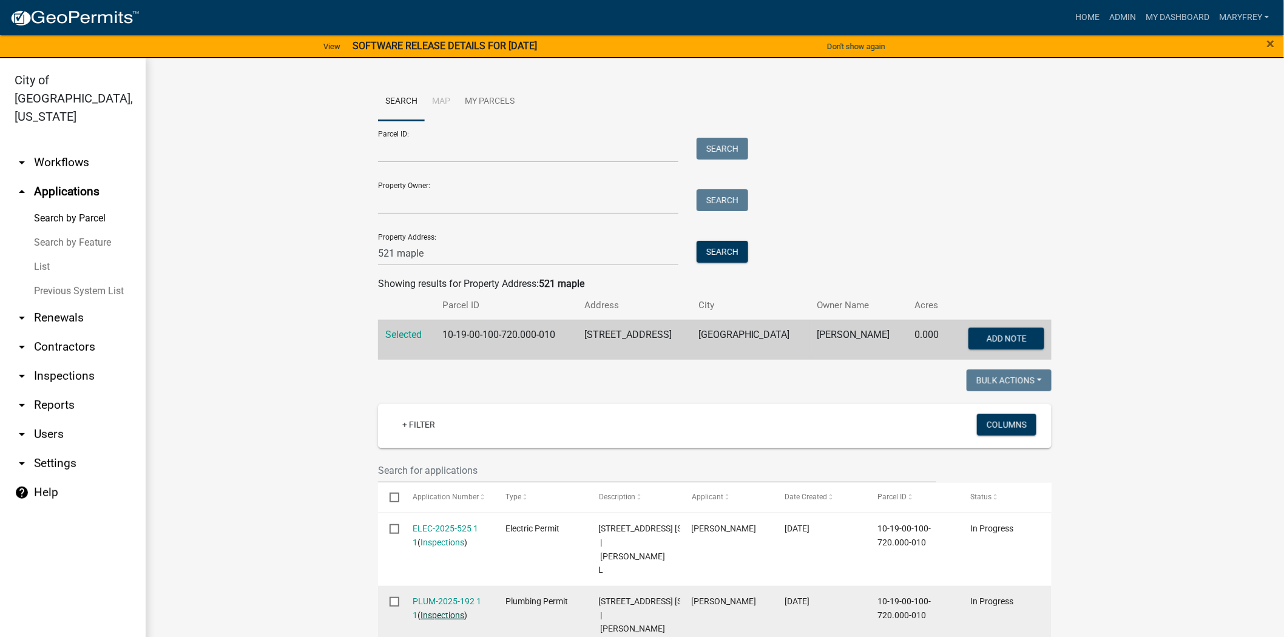
click at [437, 613] on link "Inspections" at bounding box center [443, 615] width 44 height 10
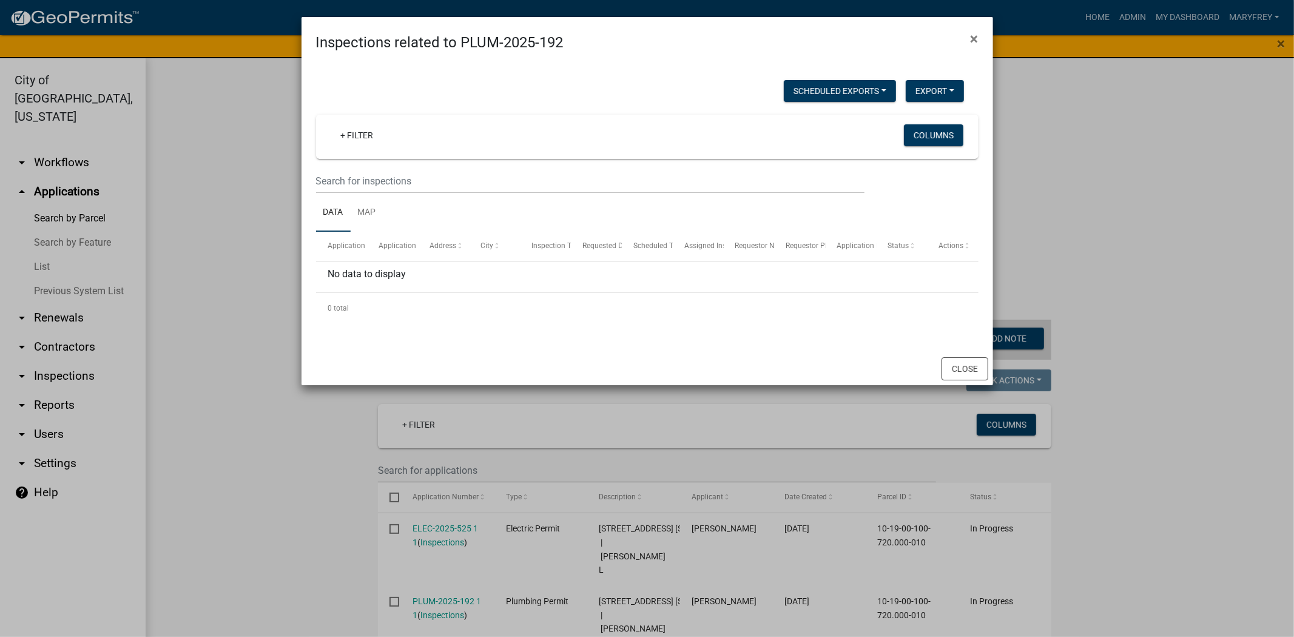
click at [440, 596] on ngb-modal-window "Inspections related to PLUM-2025-192 × Scheduled Exports + Create New Export Ex…" at bounding box center [647, 318] width 1294 height 637
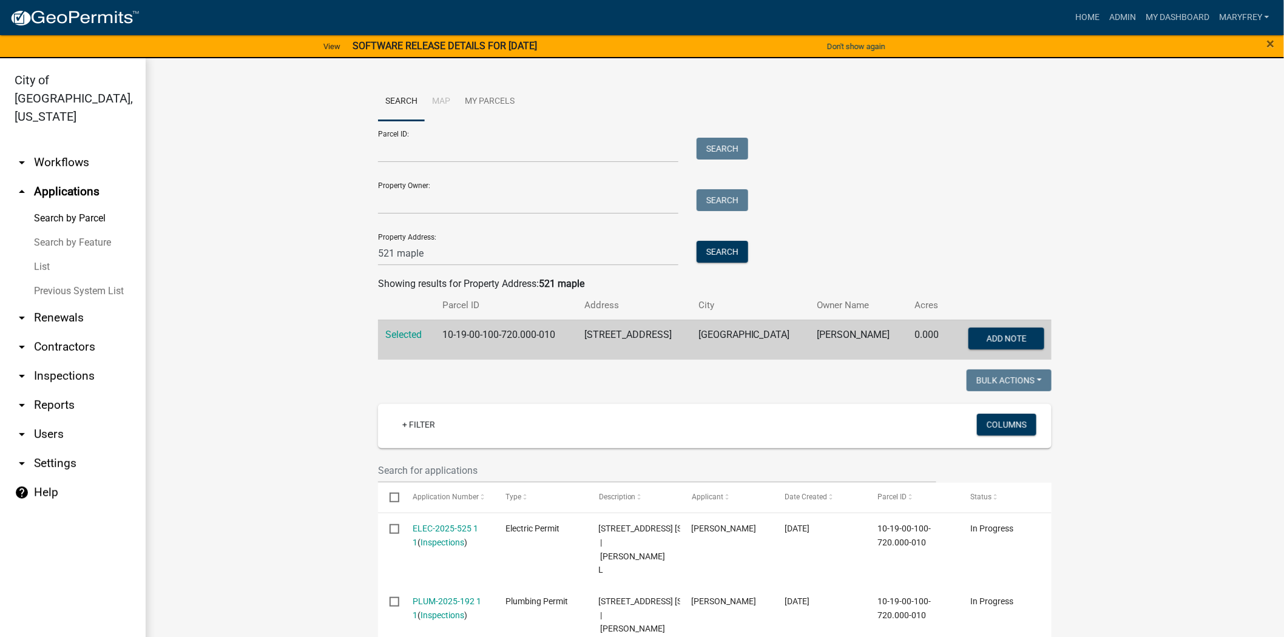
click at [440, 596] on link "PLUM-2025-192 1 1" at bounding box center [447, 608] width 69 height 24
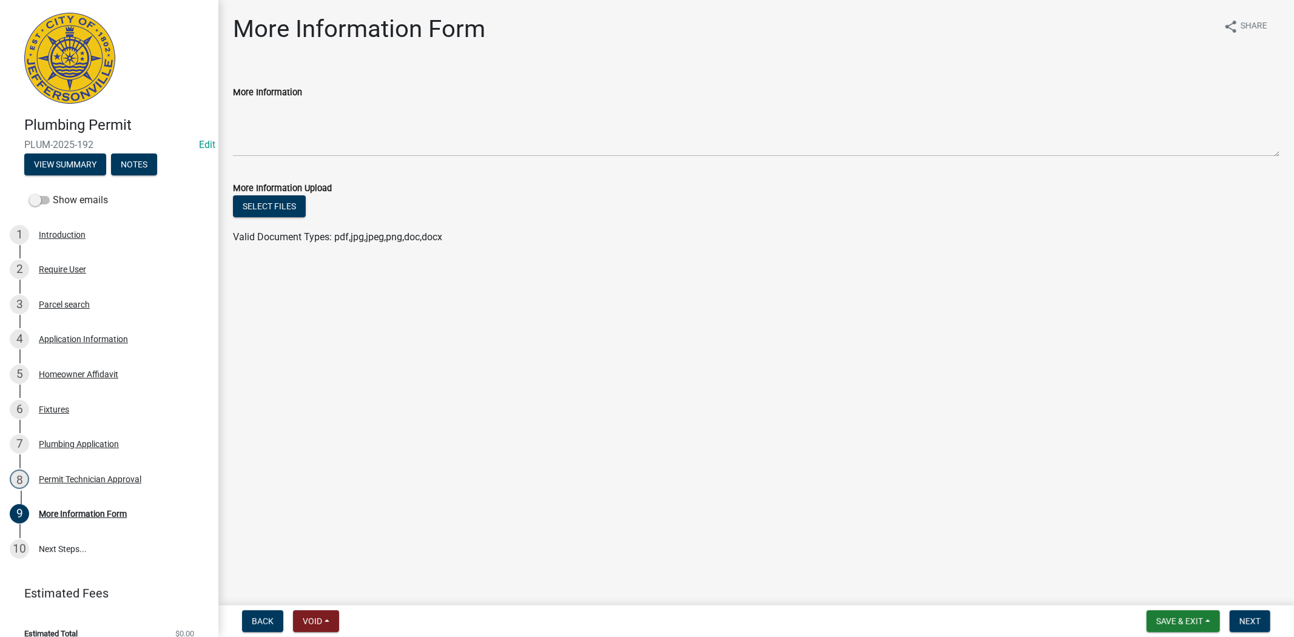
scroll to position [15, 0]
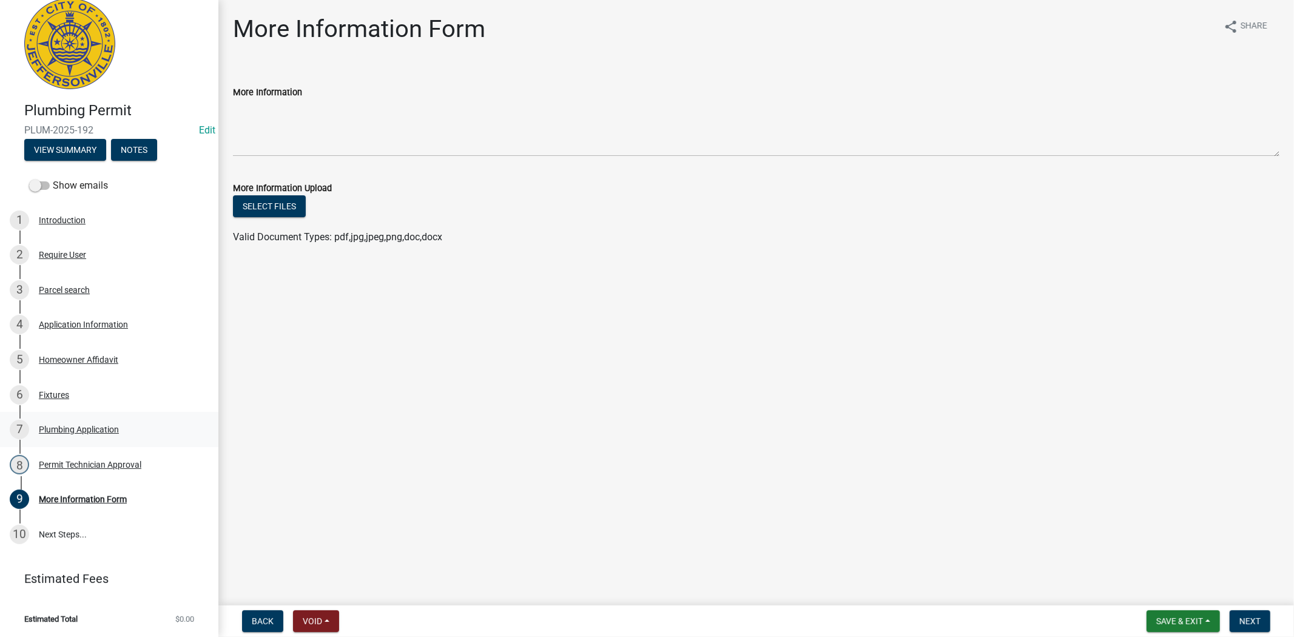
click at [80, 426] on div "Plumbing Application" at bounding box center [79, 429] width 80 height 8
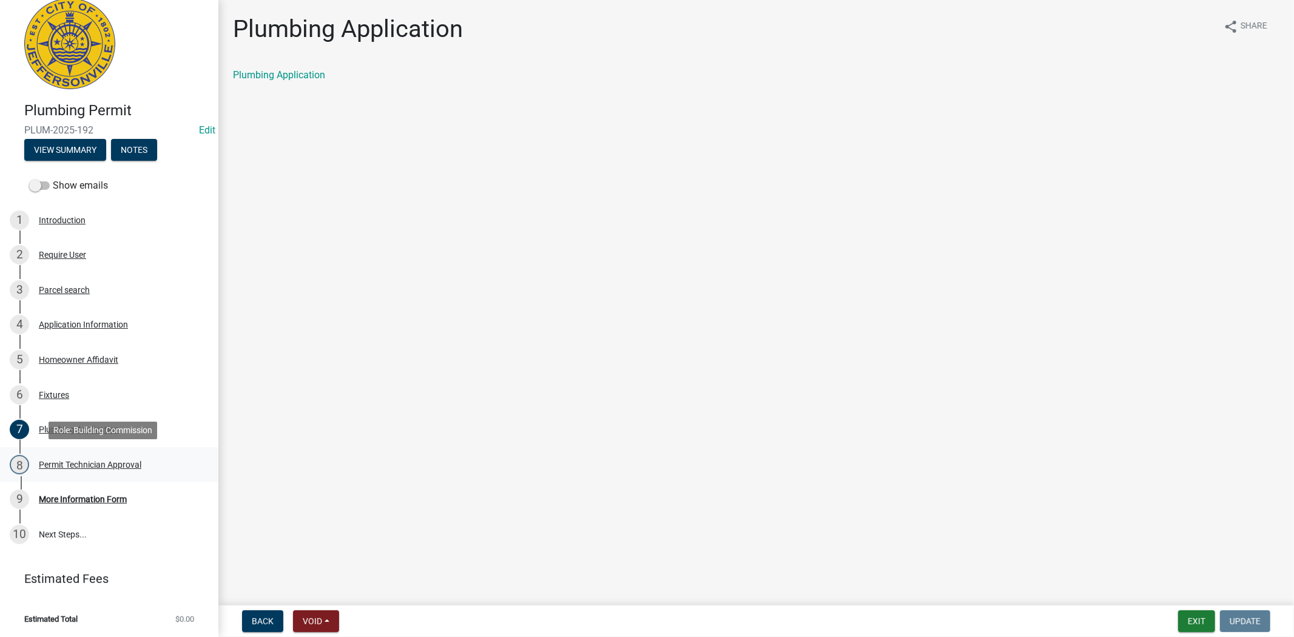
click at [76, 460] on div "Permit Technician Approval" at bounding box center [90, 464] width 103 height 8
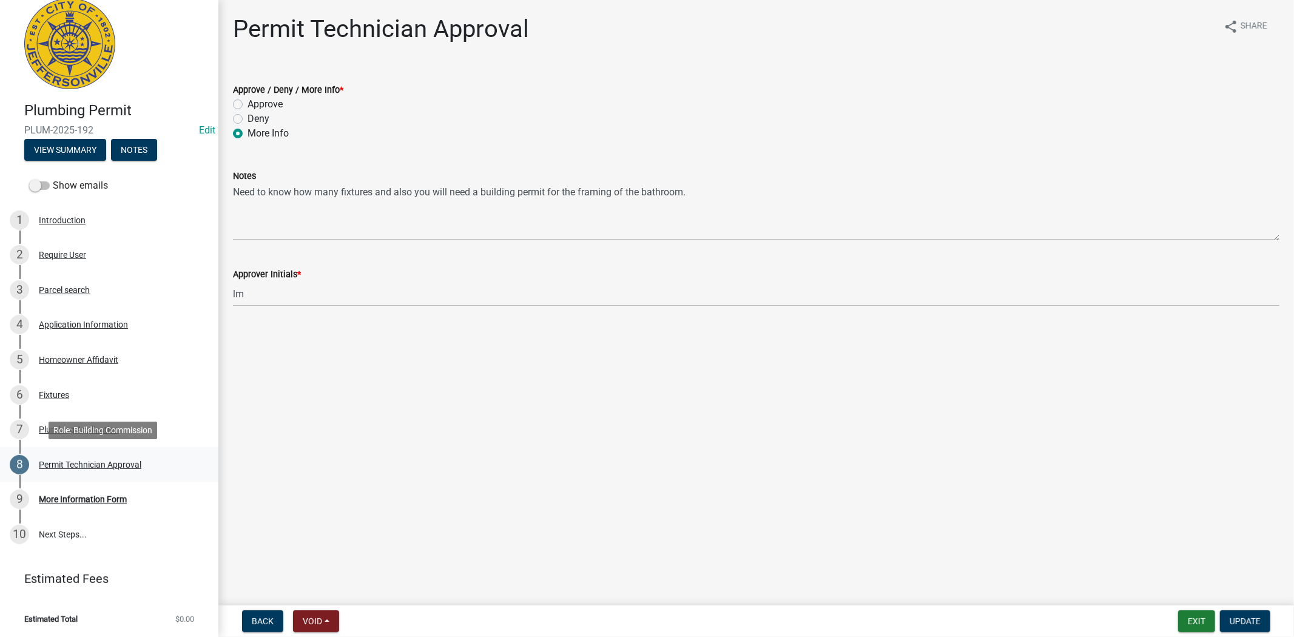
click at [80, 460] on div "Permit Technician Approval" at bounding box center [90, 464] width 103 height 8
click at [96, 457] on div "8 Permit Technician Approval" at bounding box center [104, 464] width 189 height 19
click at [88, 498] on div "More Information Form" at bounding box center [83, 499] width 88 height 8
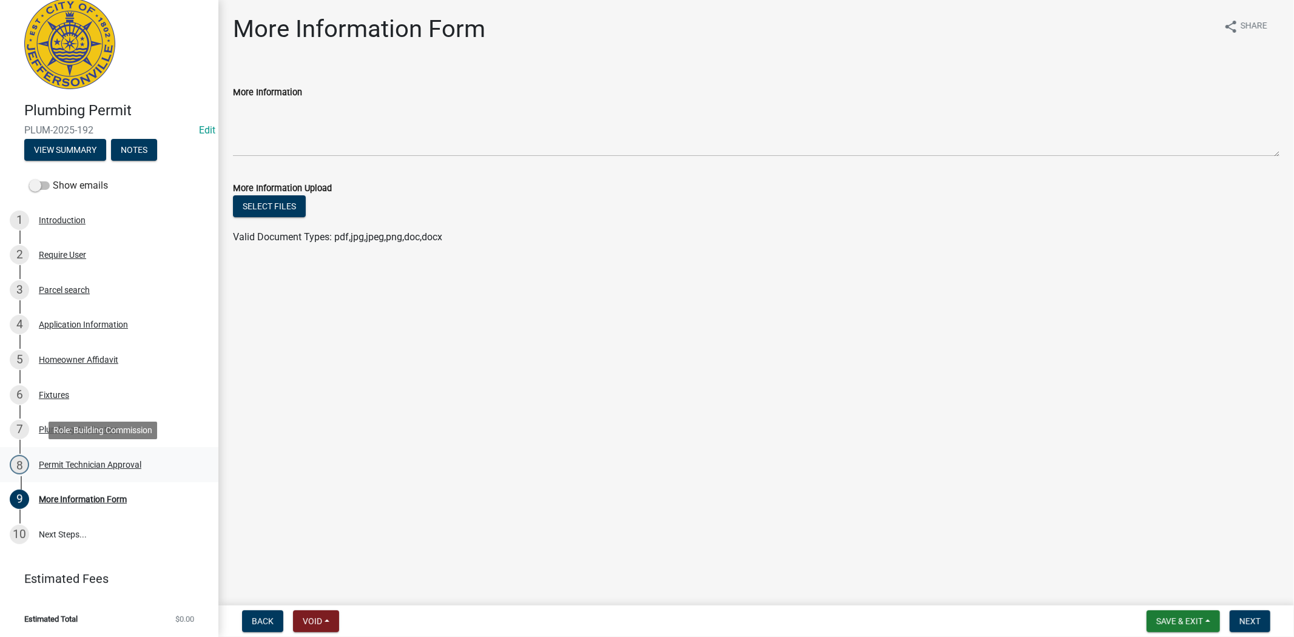
click at [85, 468] on div "Permit Technician Approval" at bounding box center [90, 464] width 103 height 8
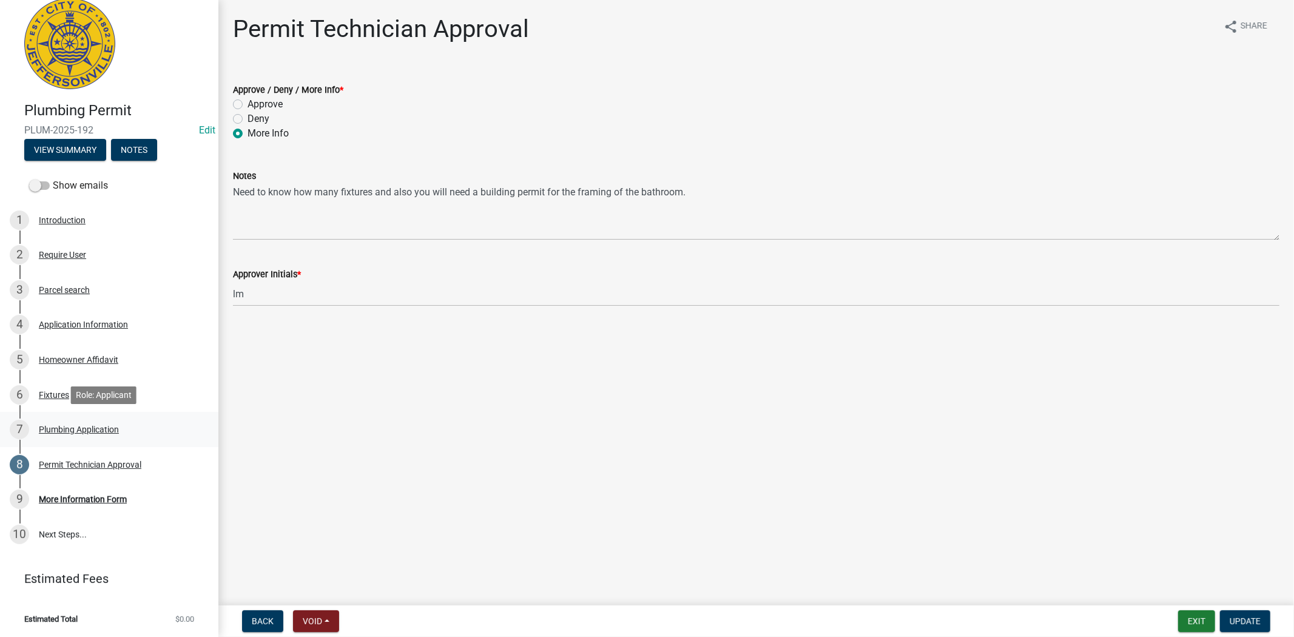
click at [92, 431] on div "Plumbing Application" at bounding box center [79, 429] width 80 height 8
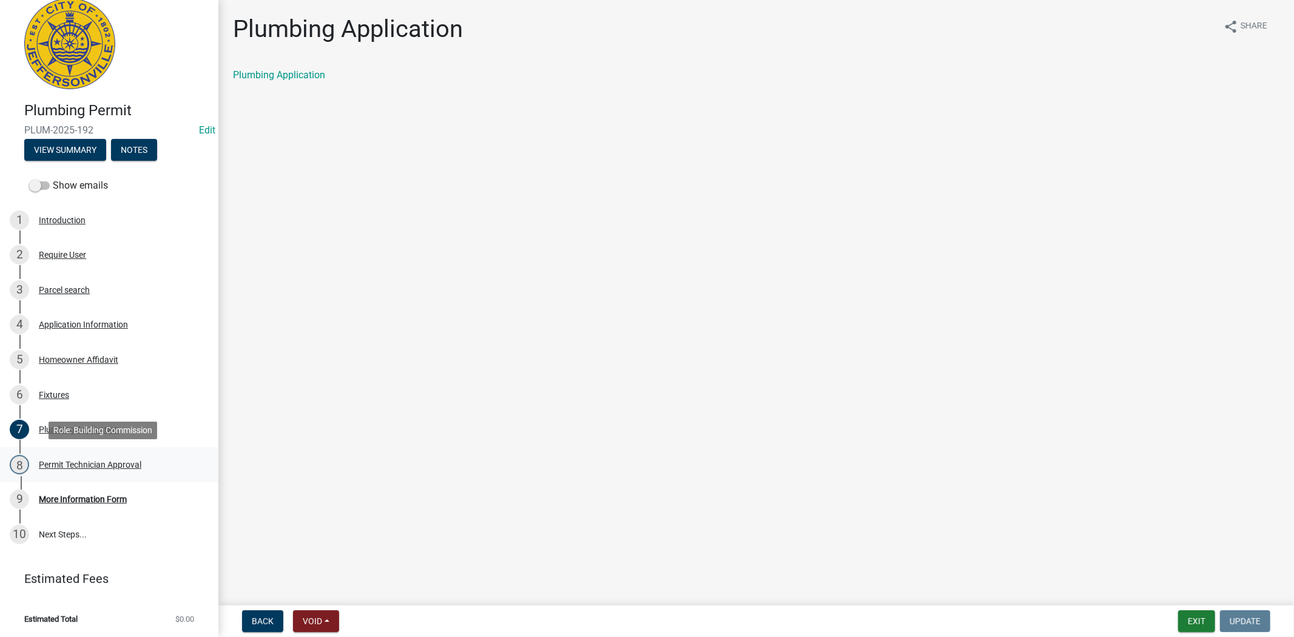
click at [89, 462] on div "Permit Technician Approval" at bounding box center [90, 464] width 103 height 8
